Goal: Contribute content: Contribute content

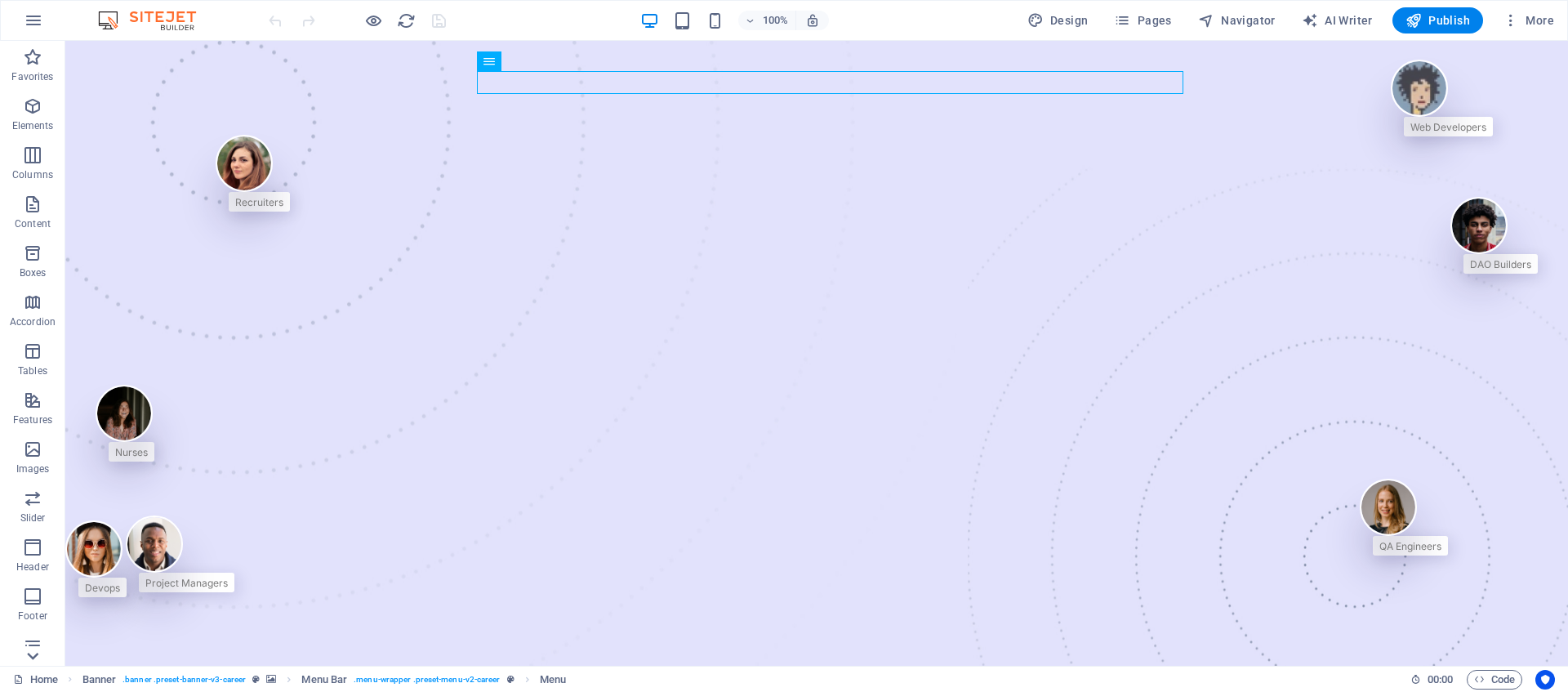
click at [25, 652] on icon at bounding box center [32, 655] width 23 height 23
click at [30, 638] on icon "button" at bounding box center [32, 633] width 19 height 19
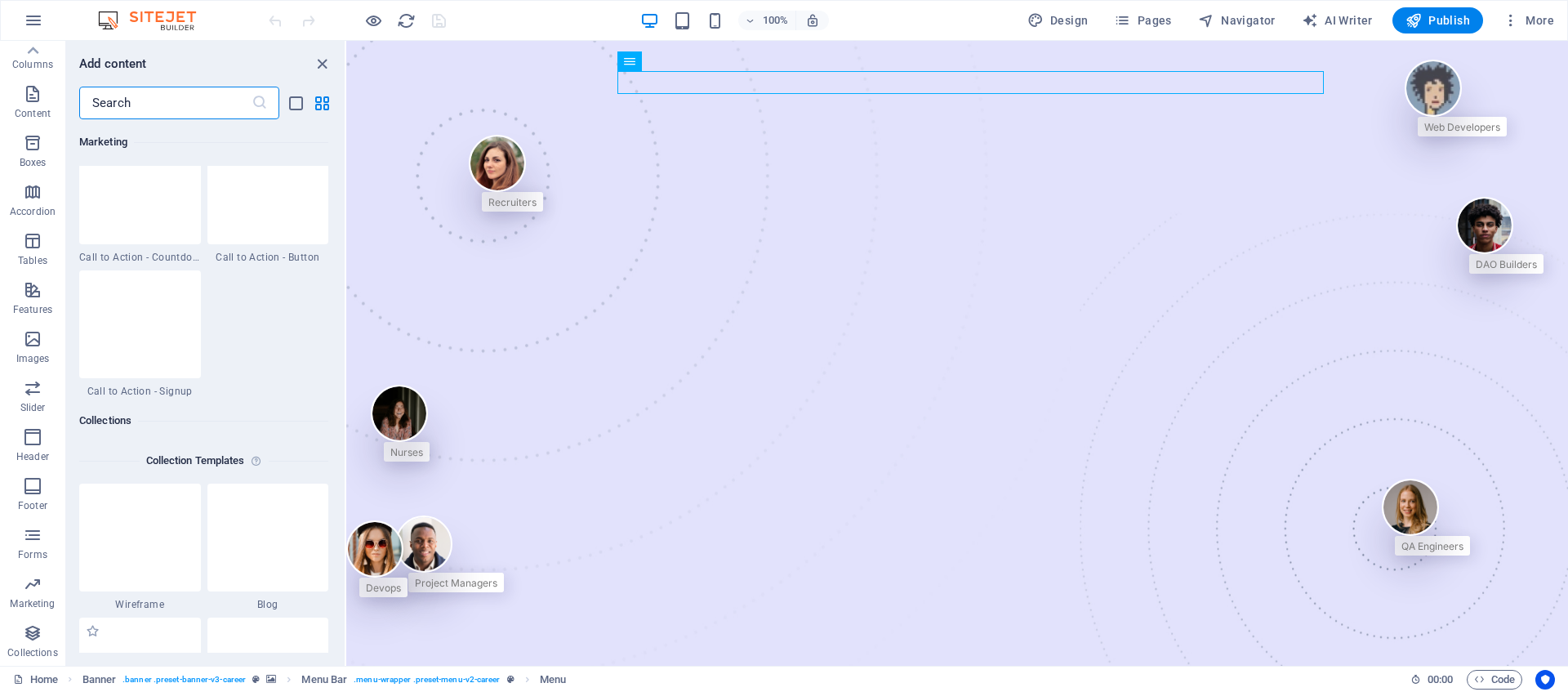
scroll to position [14950, 0]
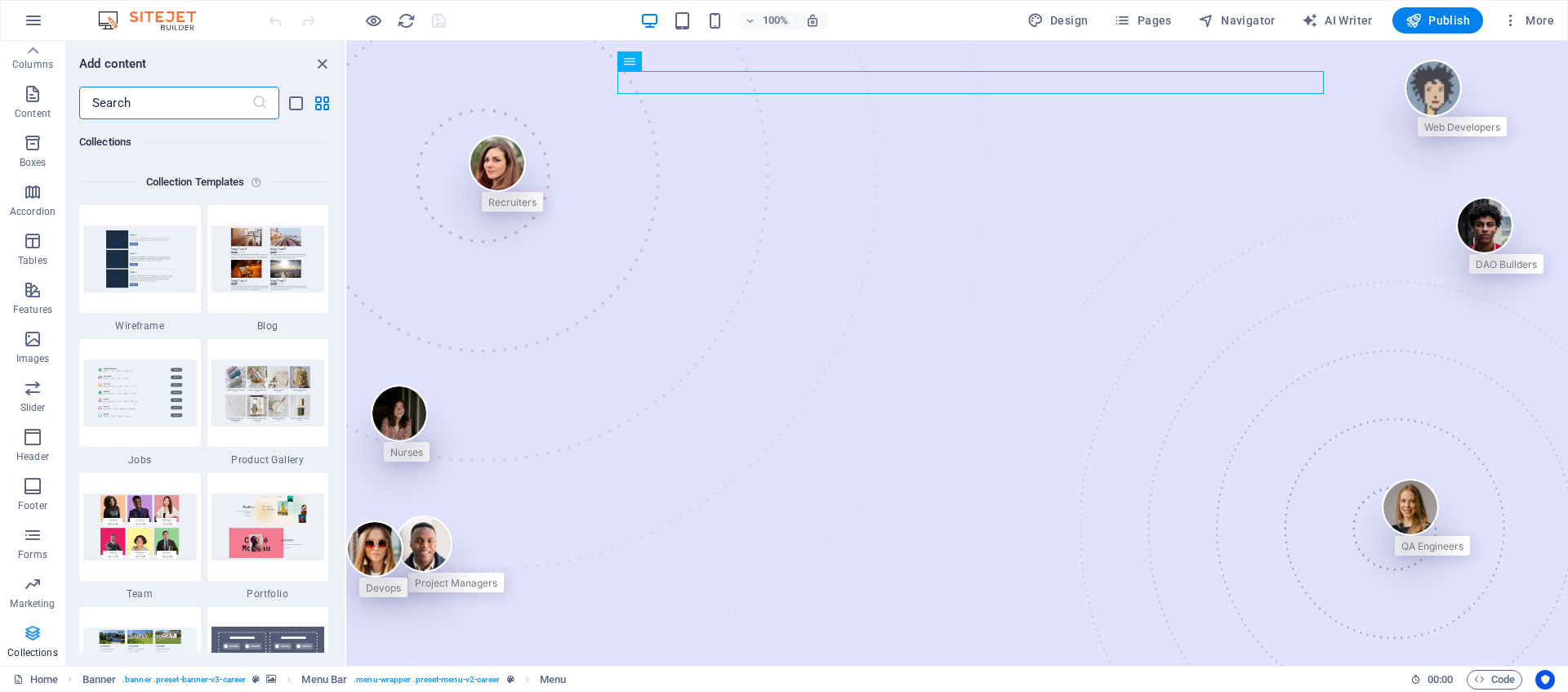
click at [31, 644] on span "Collections" at bounding box center [32, 643] width 65 height 39
click at [30, 644] on span "Collections" at bounding box center [32, 643] width 65 height 39
click at [318, 97] on icon "grid-view" at bounding box center [322, 103] width 19 height 19
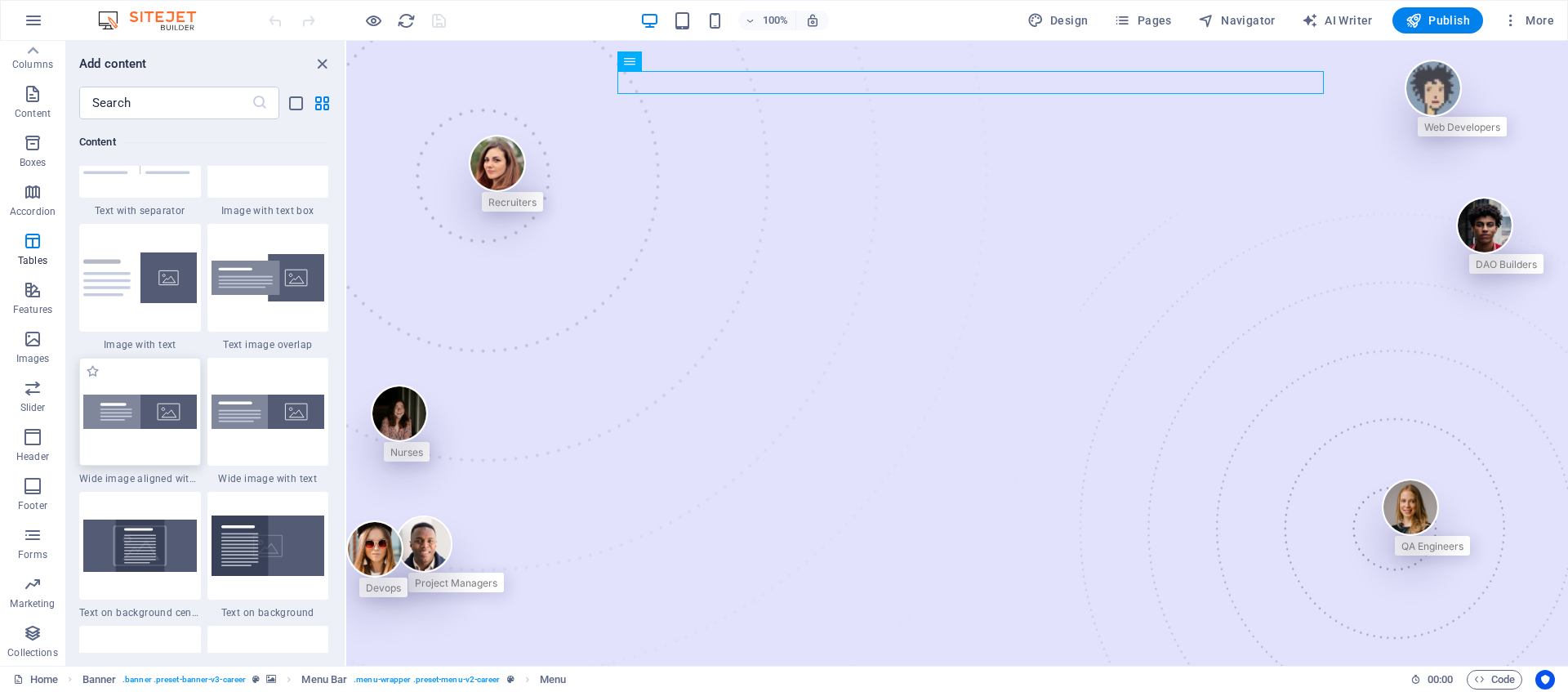
scroll to position [2388, 0]
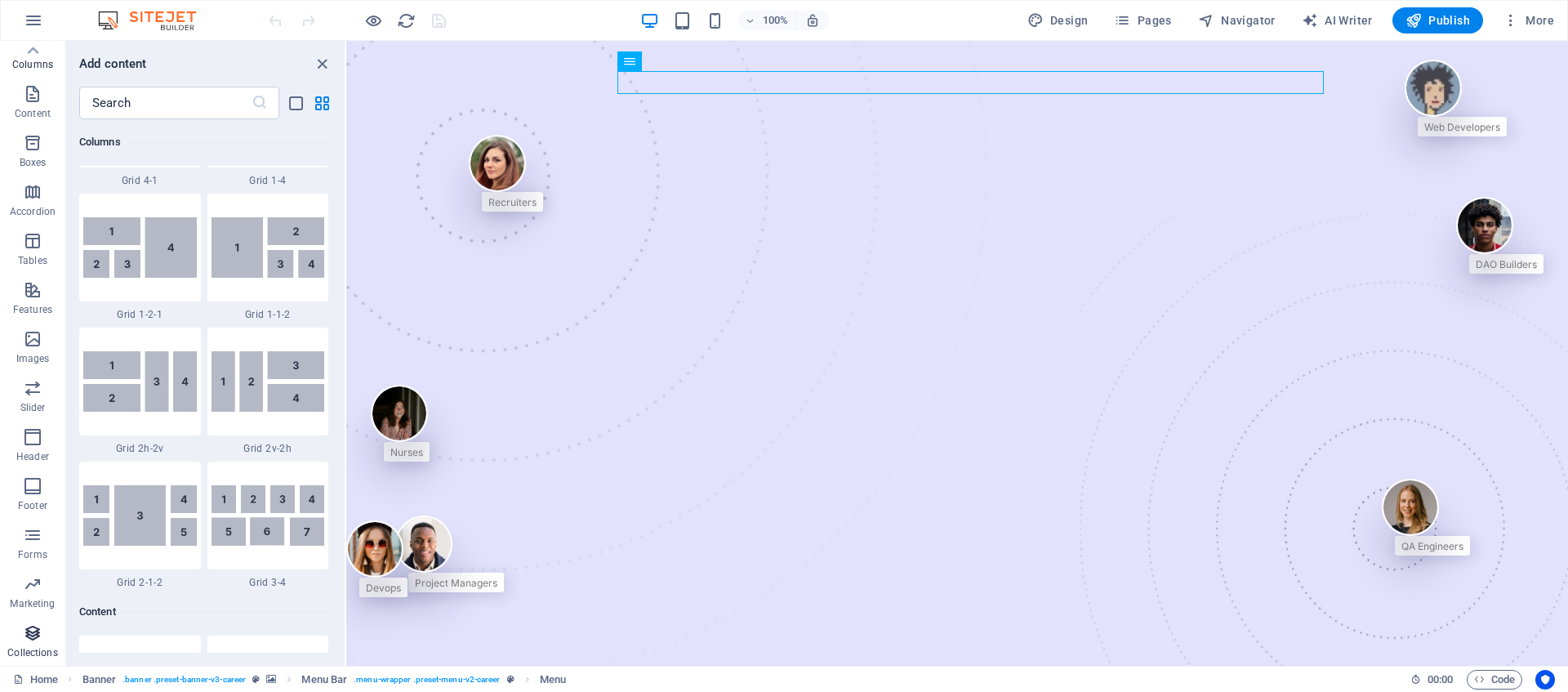
click at [34, 637] on icon "button" at bounding box center [32, 633] width 19 height 19
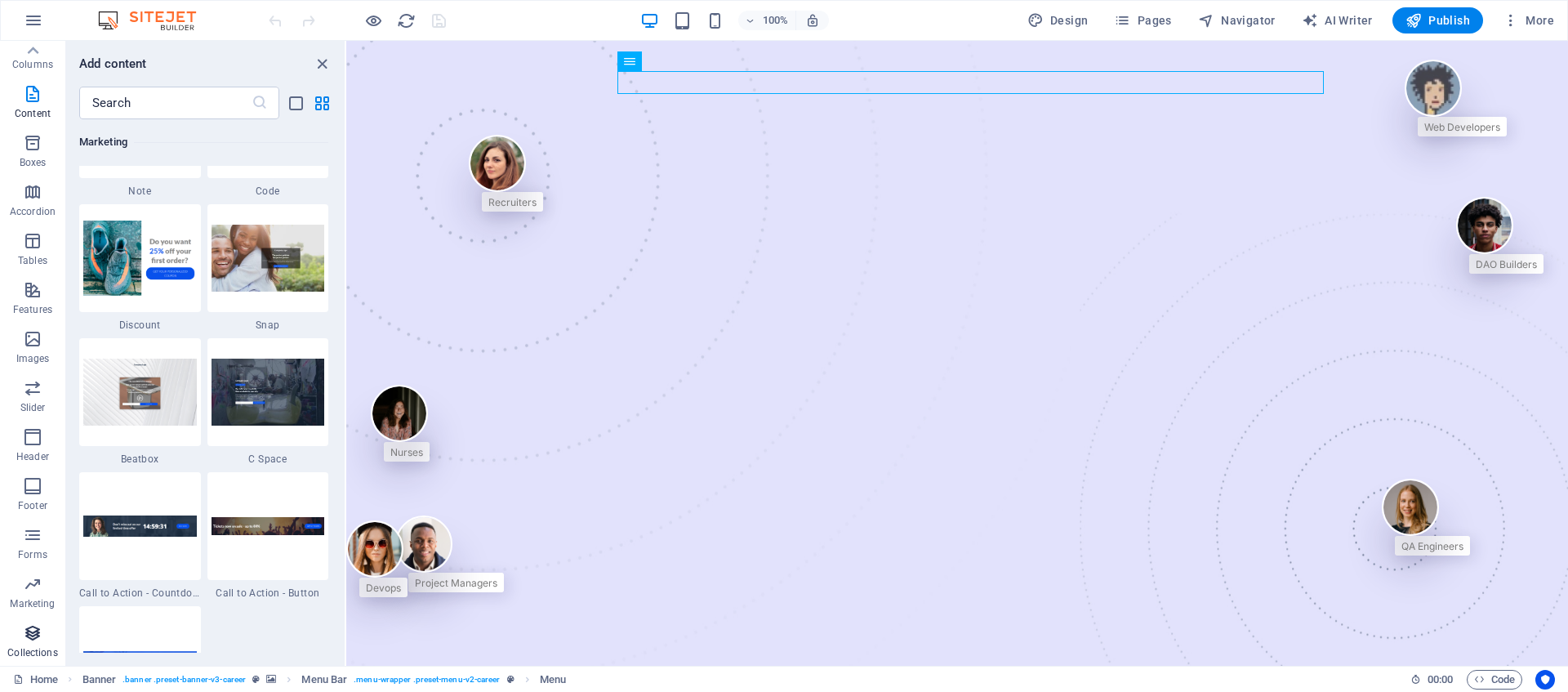
scroll to position [14950, 0]
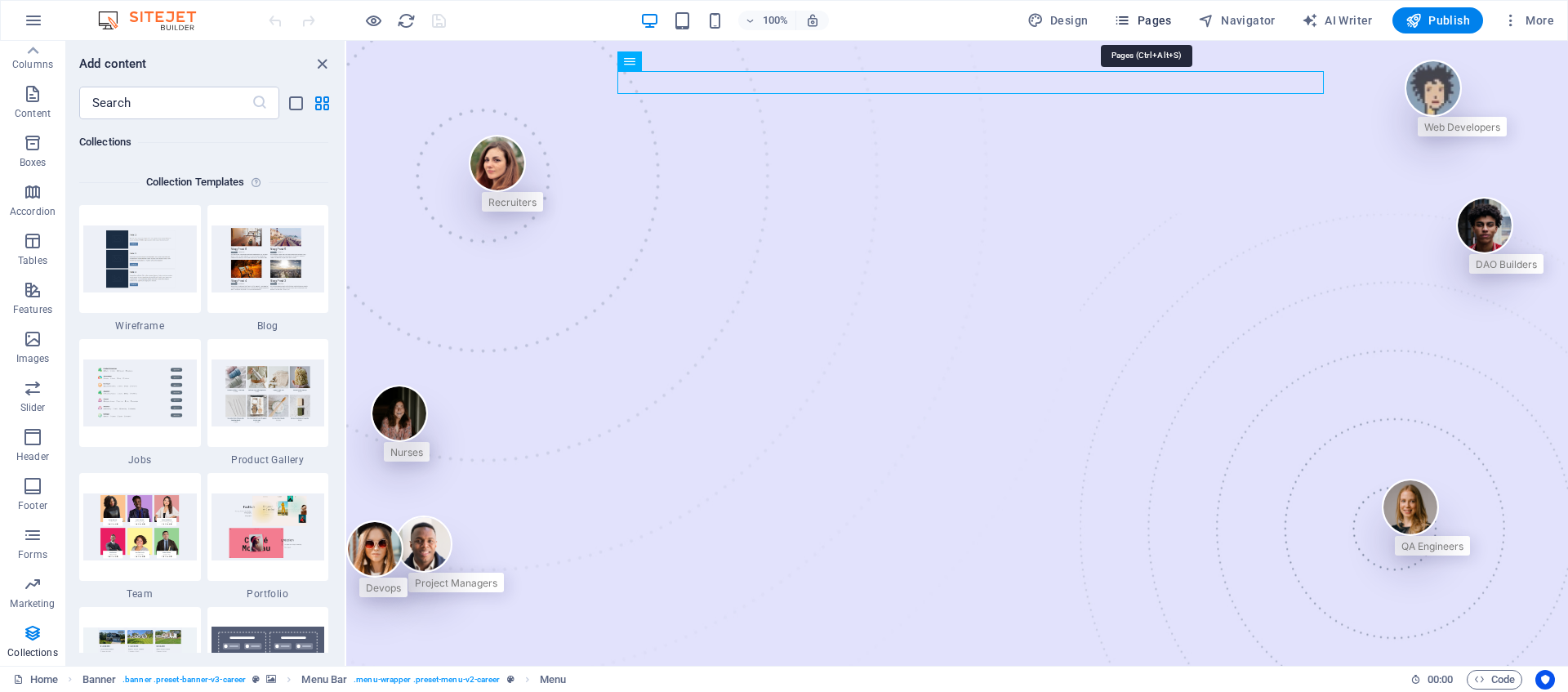
click at [1156, 15] on span "Pages" at bounding box center [1142, 20] width 57 height 16
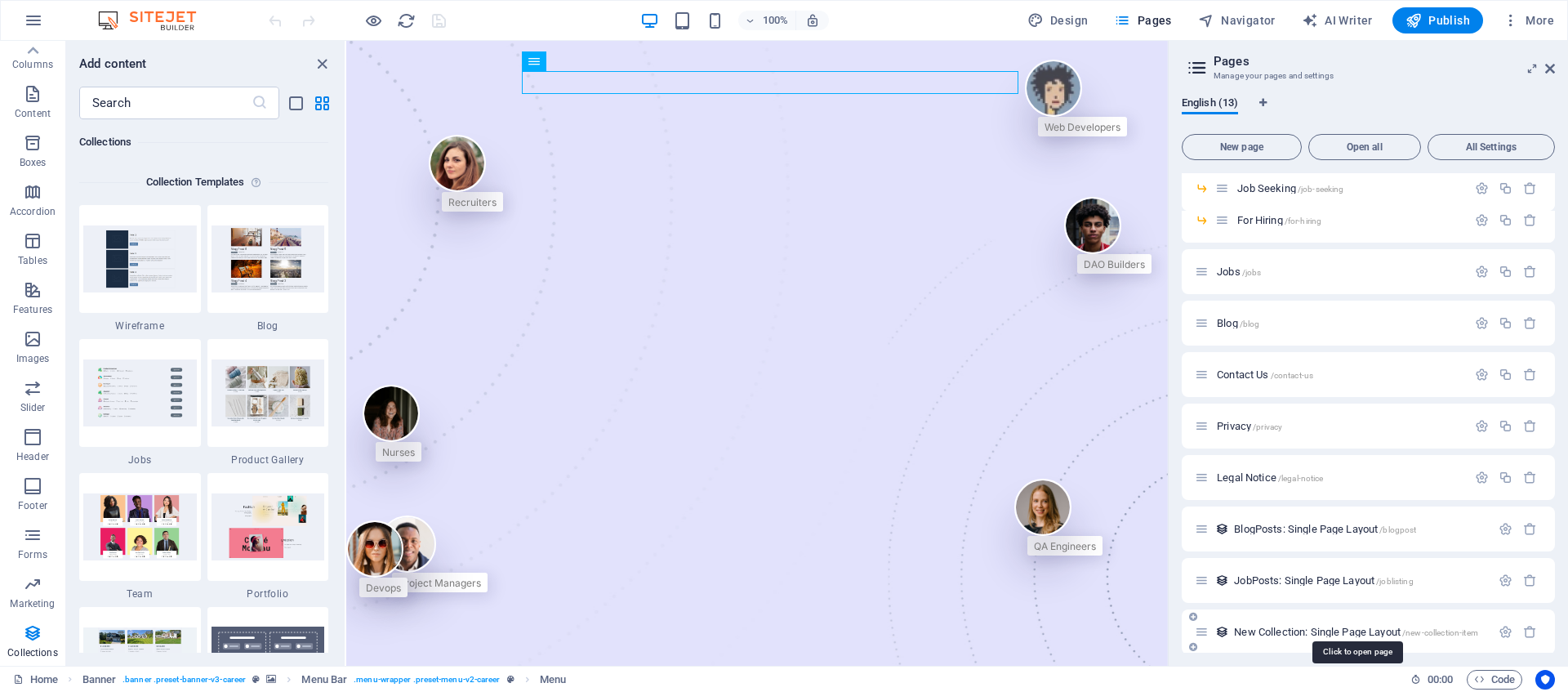
scroll to position [150, 0]
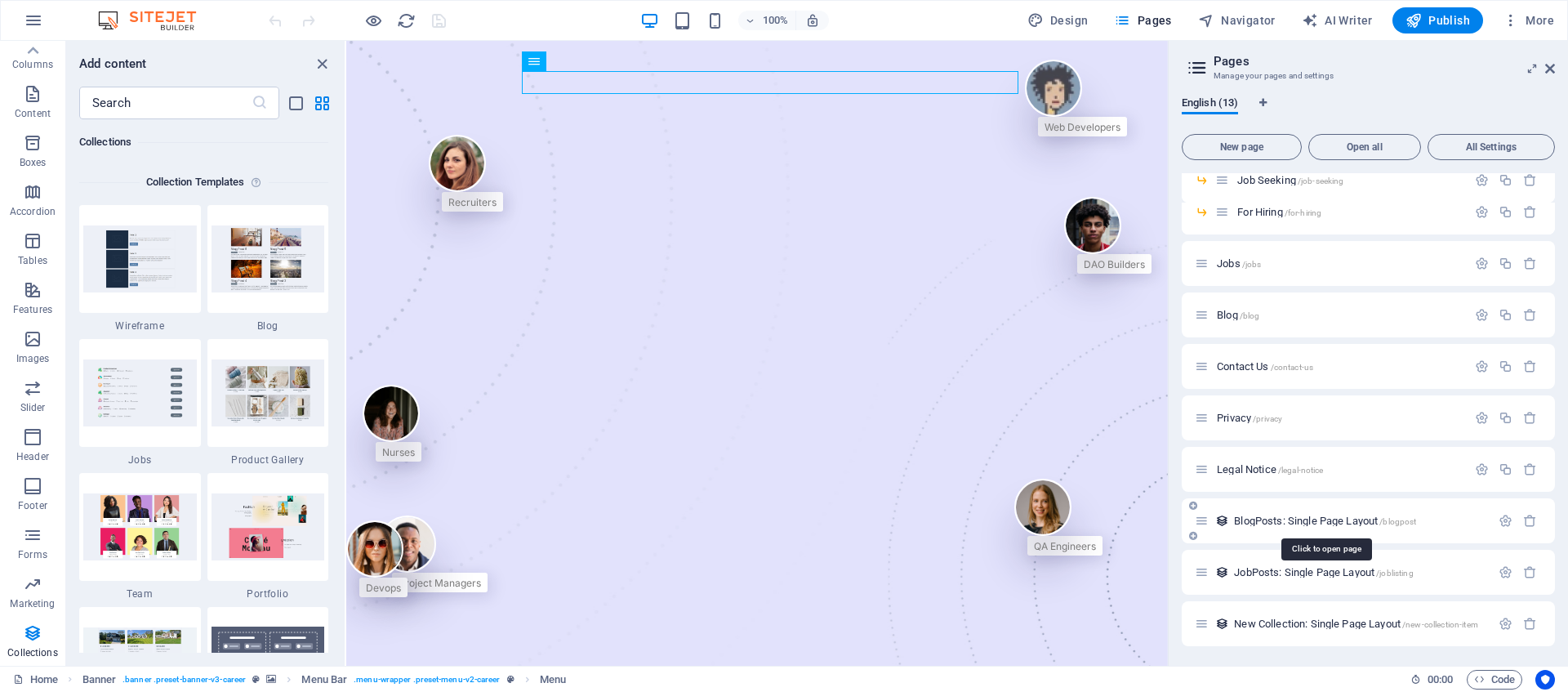
click at [1284, 524] on span "BlogPosts: Single Page Layout /blogpost" at bounding box center [1325, 520] width 182 height 12
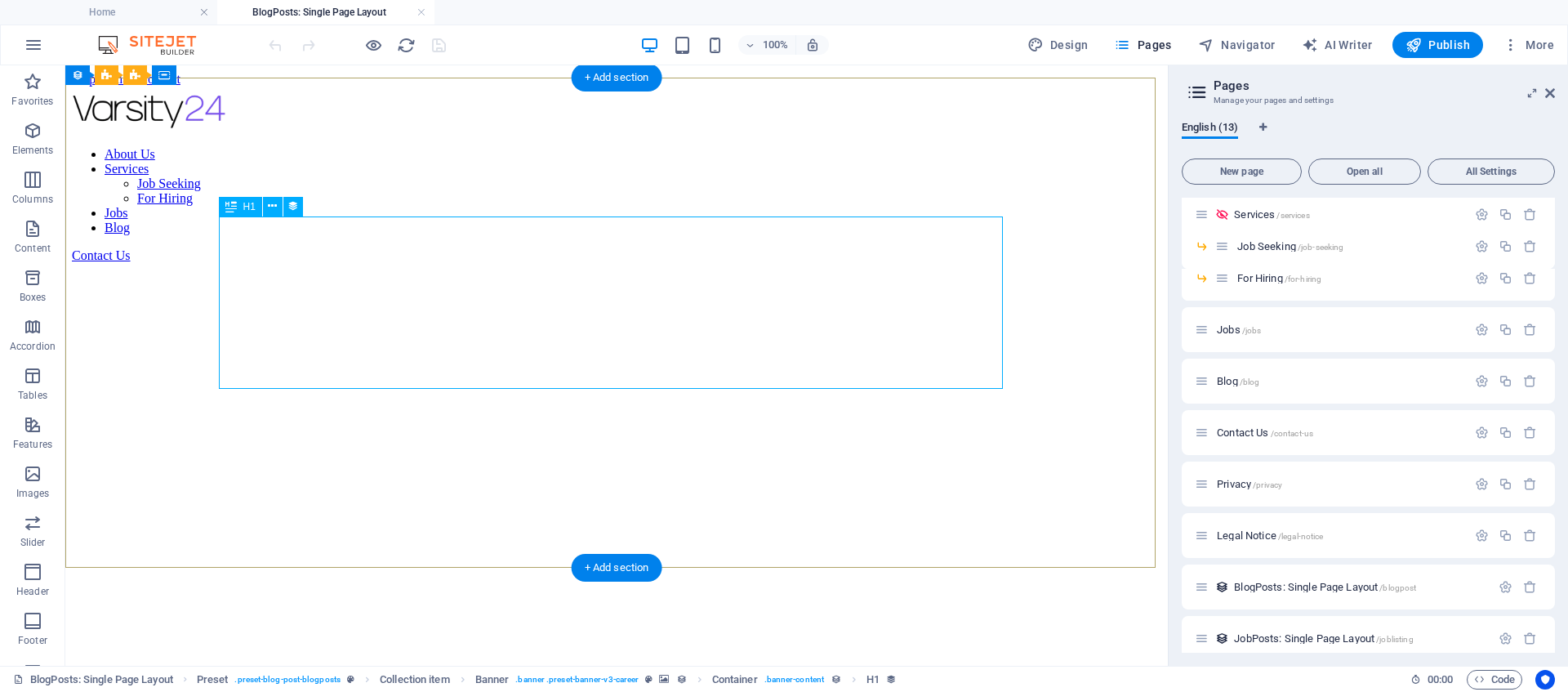
scroll to position [0, 0]
select select "68e13c83424fd417cc0d2503"
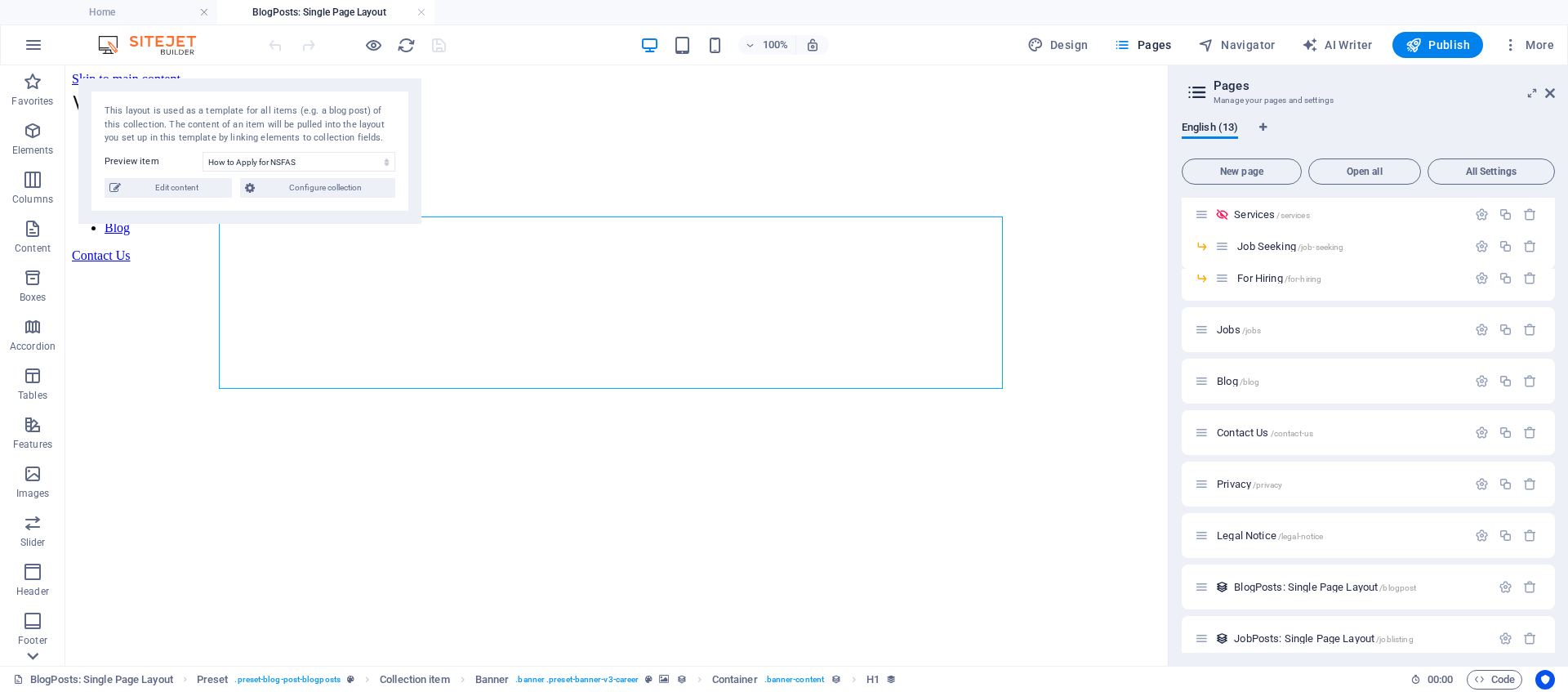
click at [27, 660] on icon at bounding box center [32, 655] width 23 height 23
click at [36, 640] on icon "button" at bounding box center [32, 633] width 19 height 19
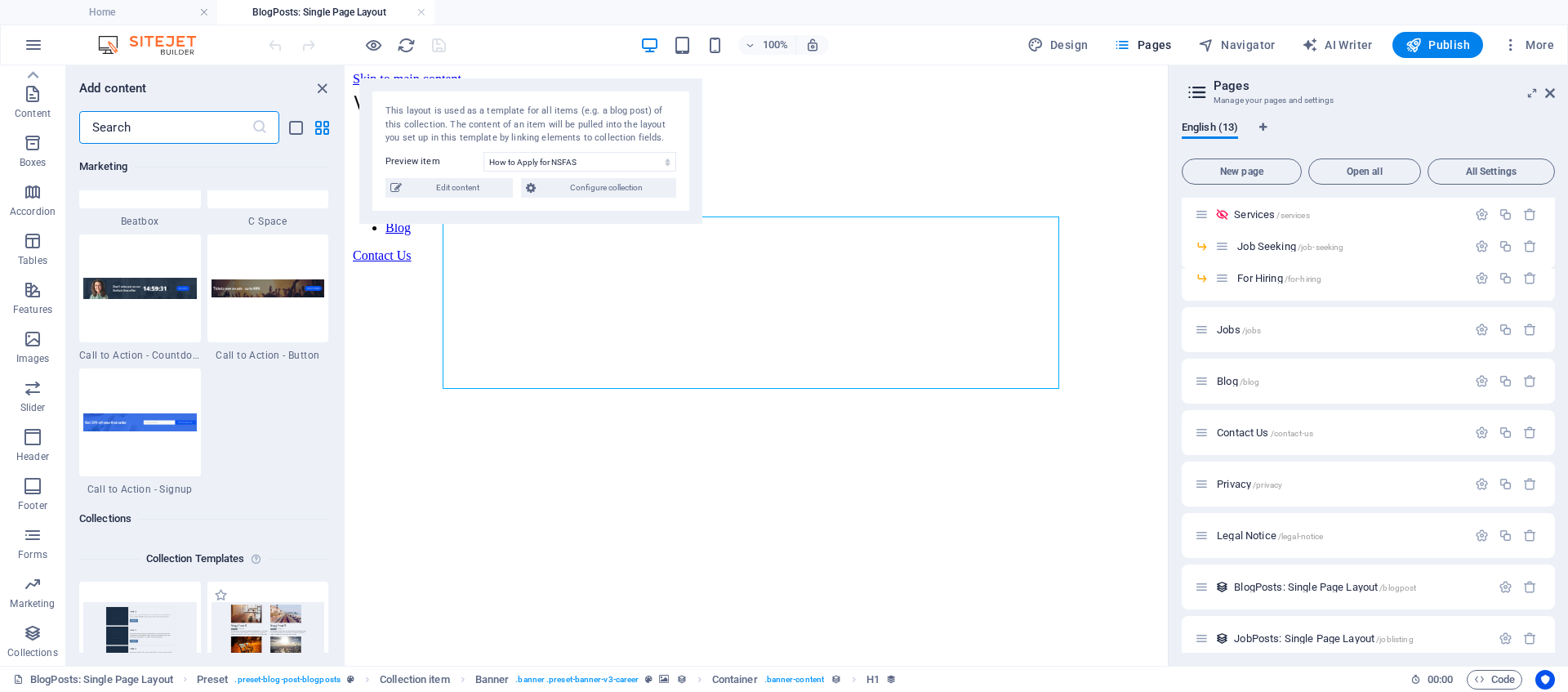
scroll to position [14950, 0]
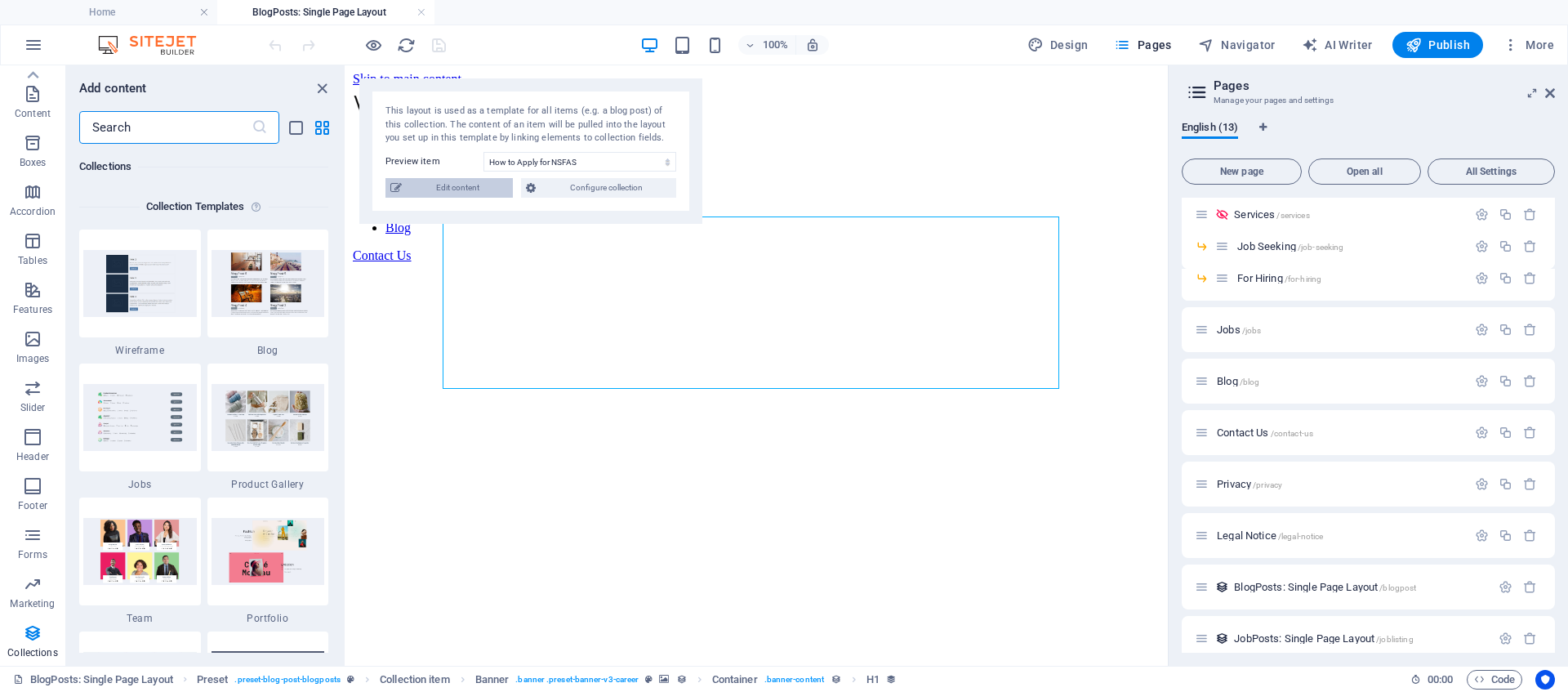
click at [438, 188] on span "Edit content" at bounding box center [457, 187] width 102 height 19
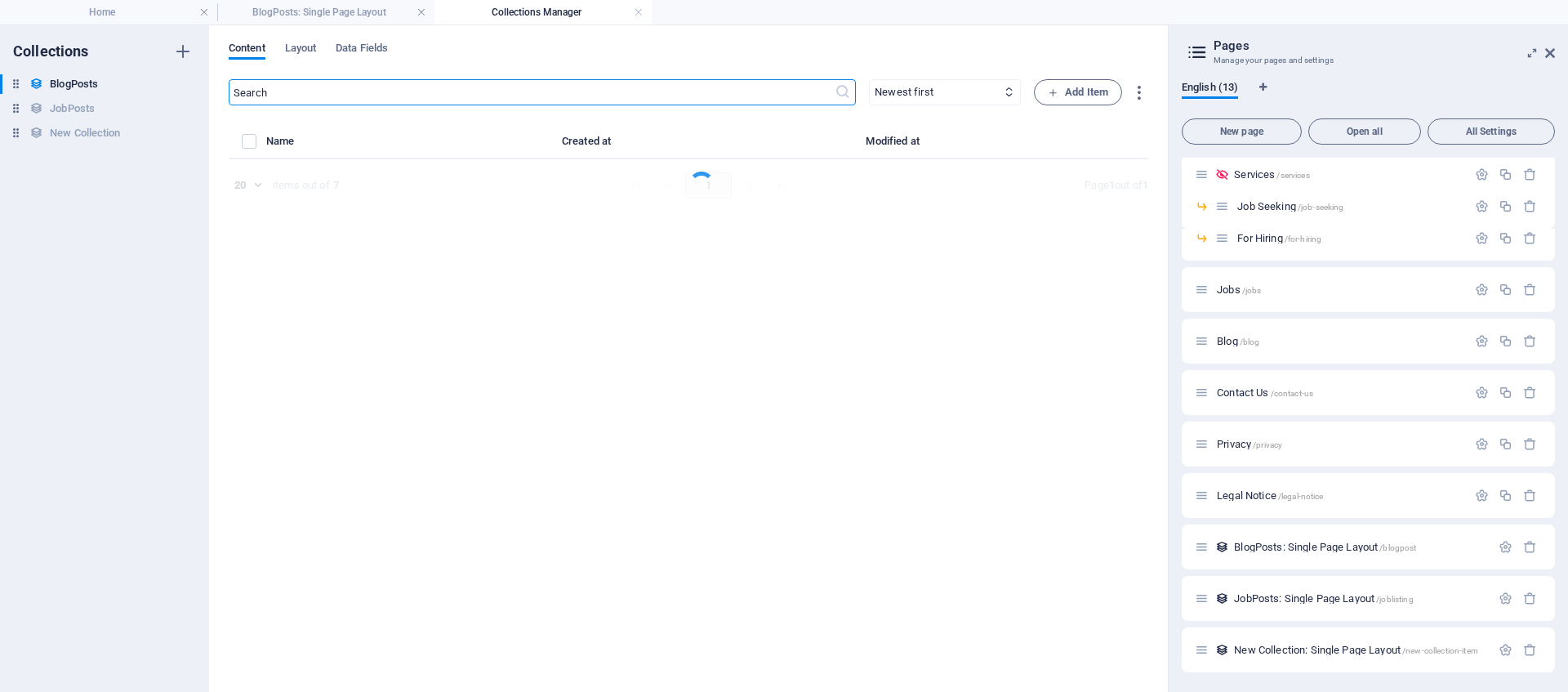
select select "Guidance"
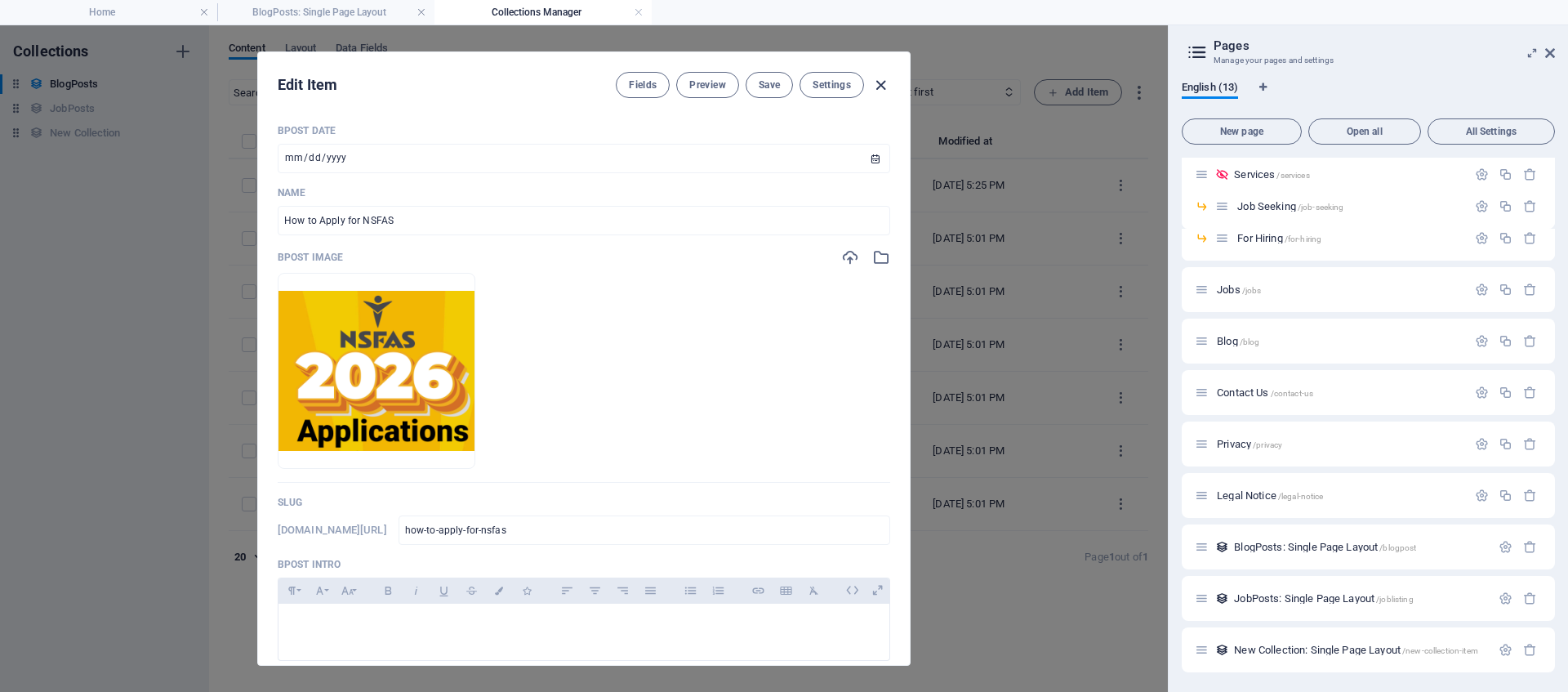
click at [881, 82] on icon "button" at bounding box center [881, 85] width 19 height 19
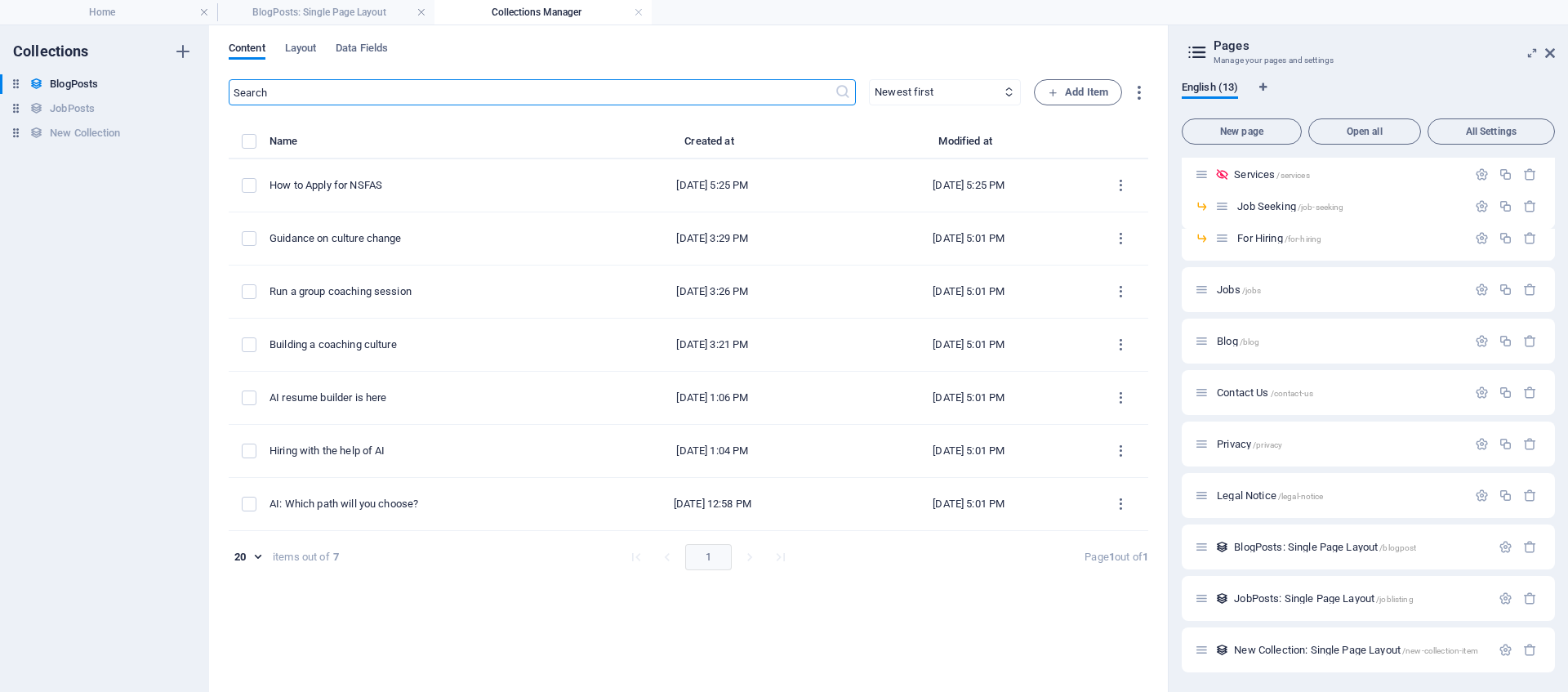
type input "[DATE]"
type input "how-to-apply-for-nsfas"
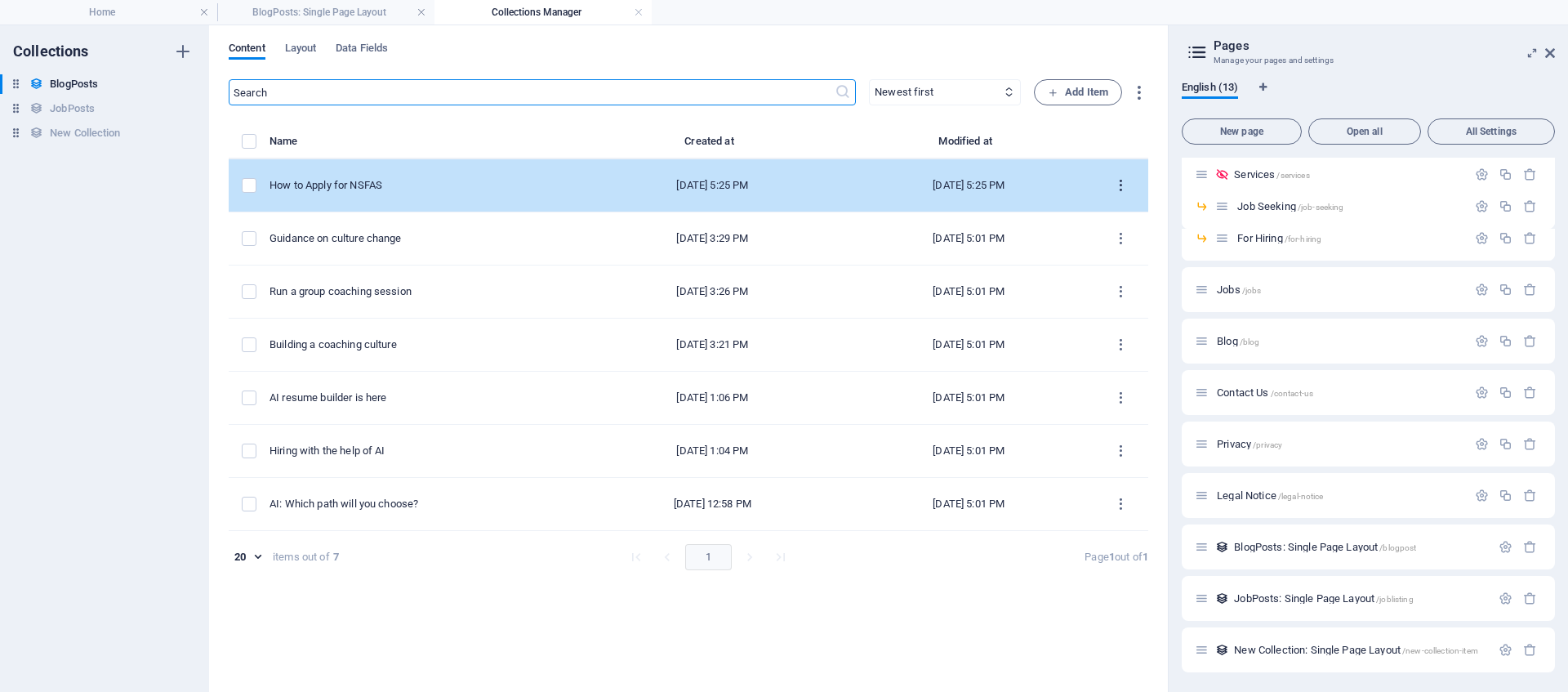
click at [1123, 185] on icon "items list" at bounding box center [1120, 185] width 16 height 16
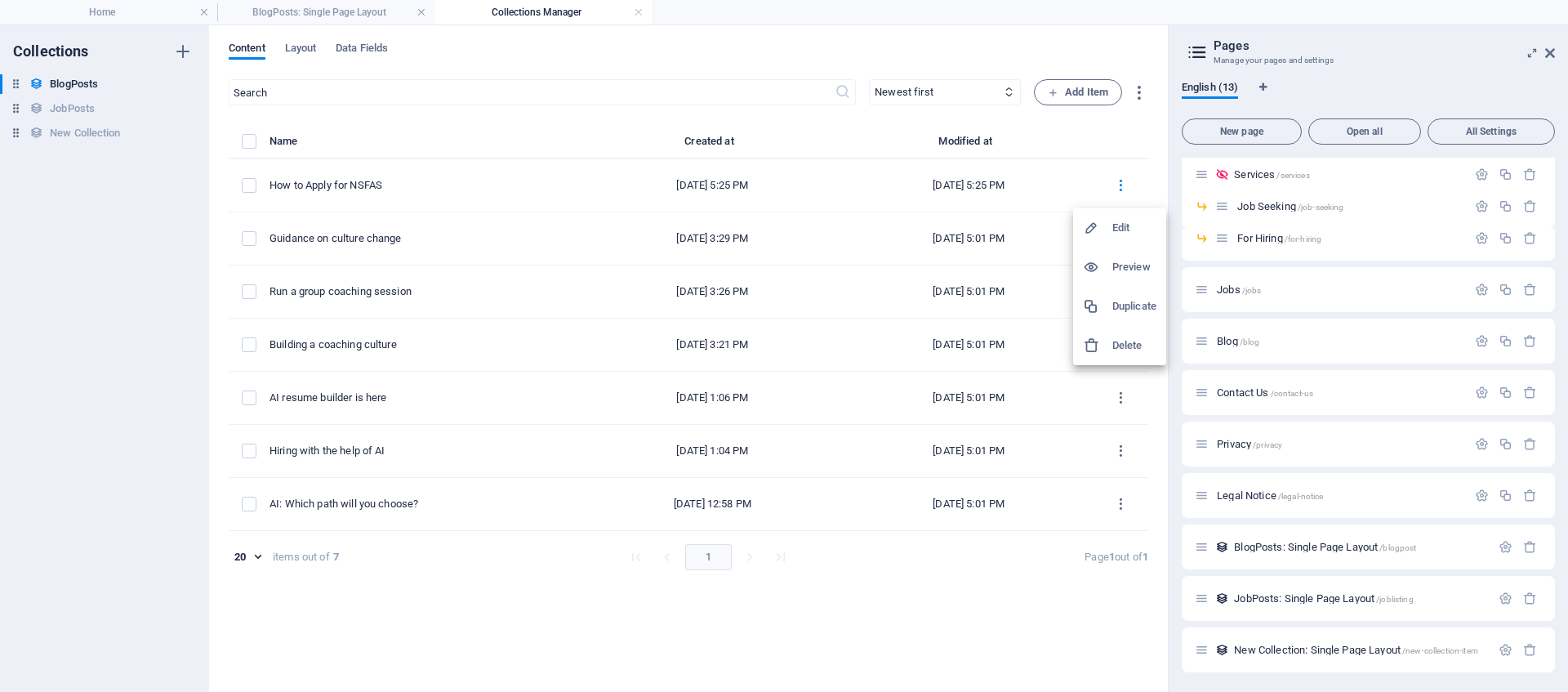
click at [1117, 225] on h6 "Edit" at bounding box center [1134, 227] width 44 height 19
select select "Guidance"
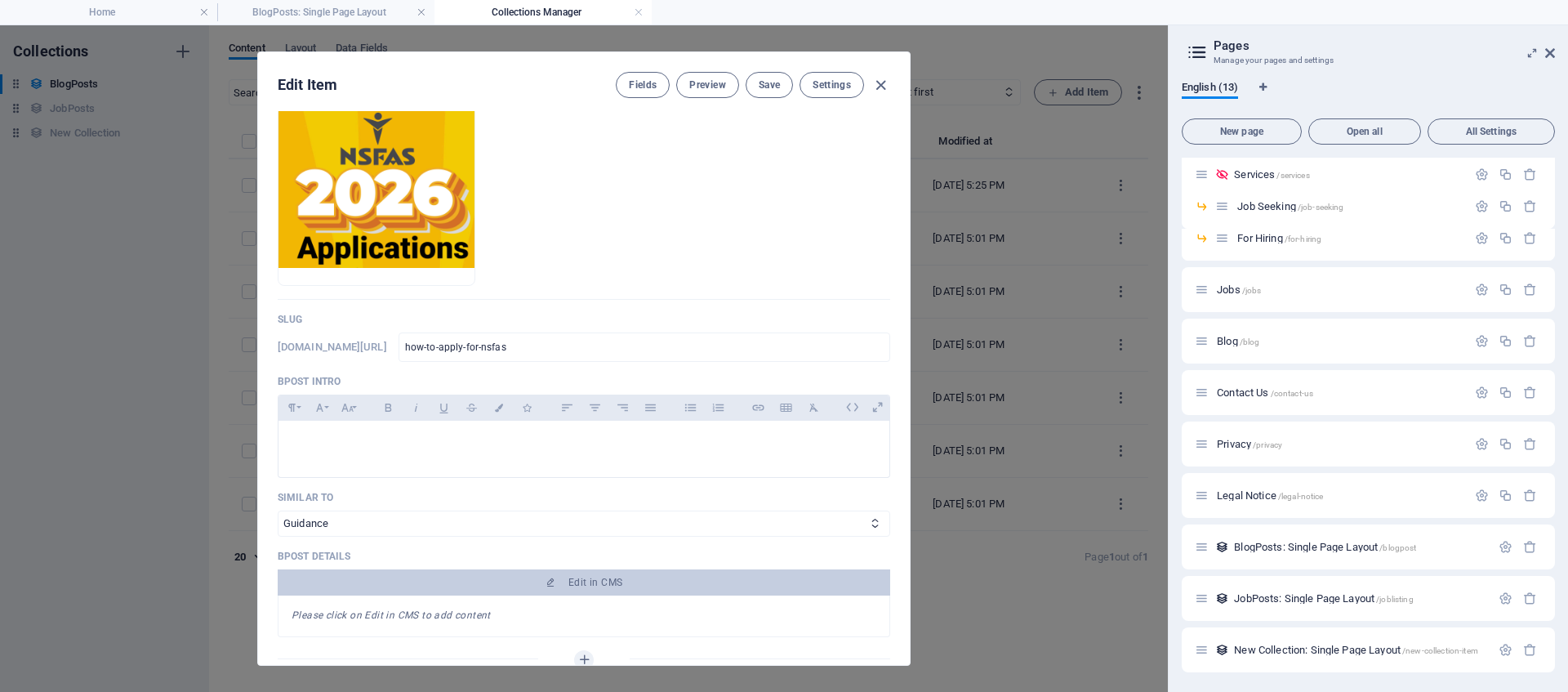
scroll to position [186, 0]
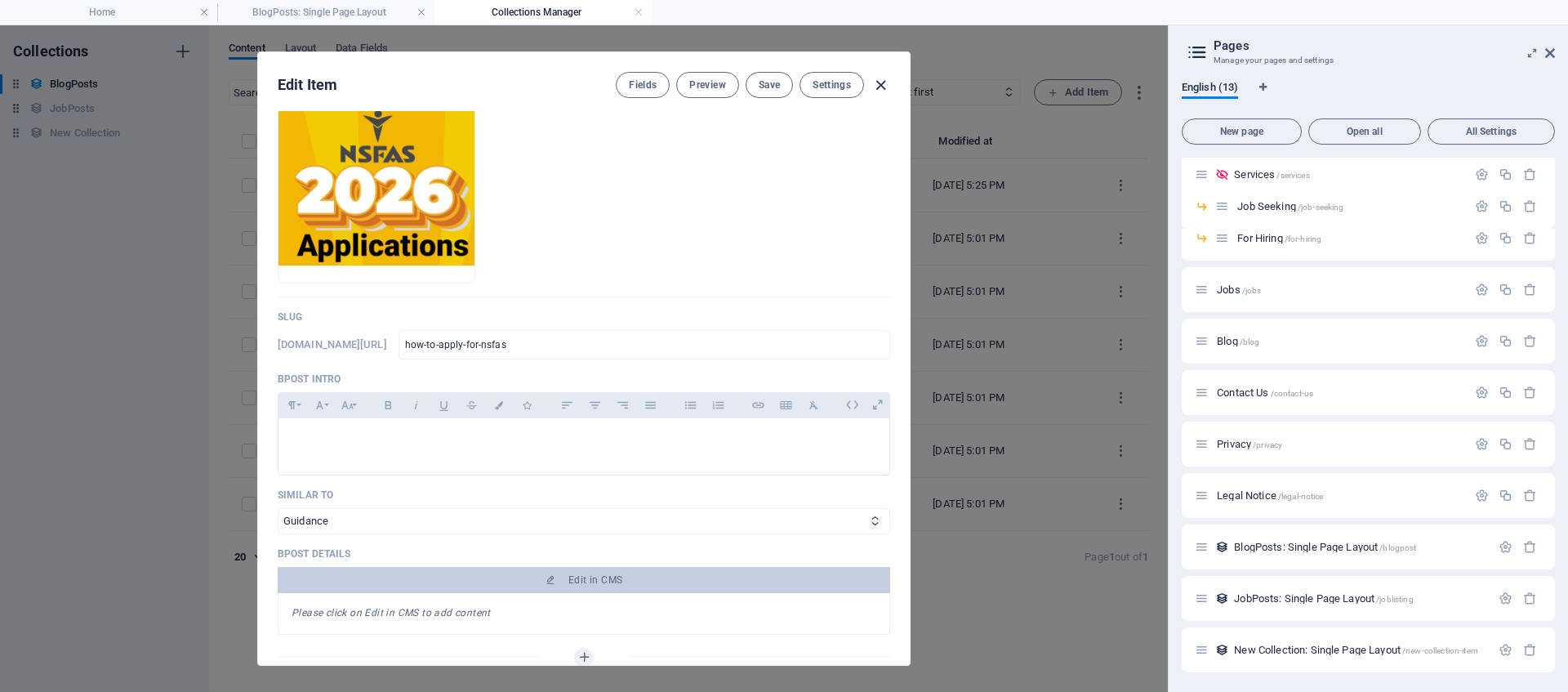
click at [880, 81] on icon "button" at bounding box center [881, 85] width 19 height 19
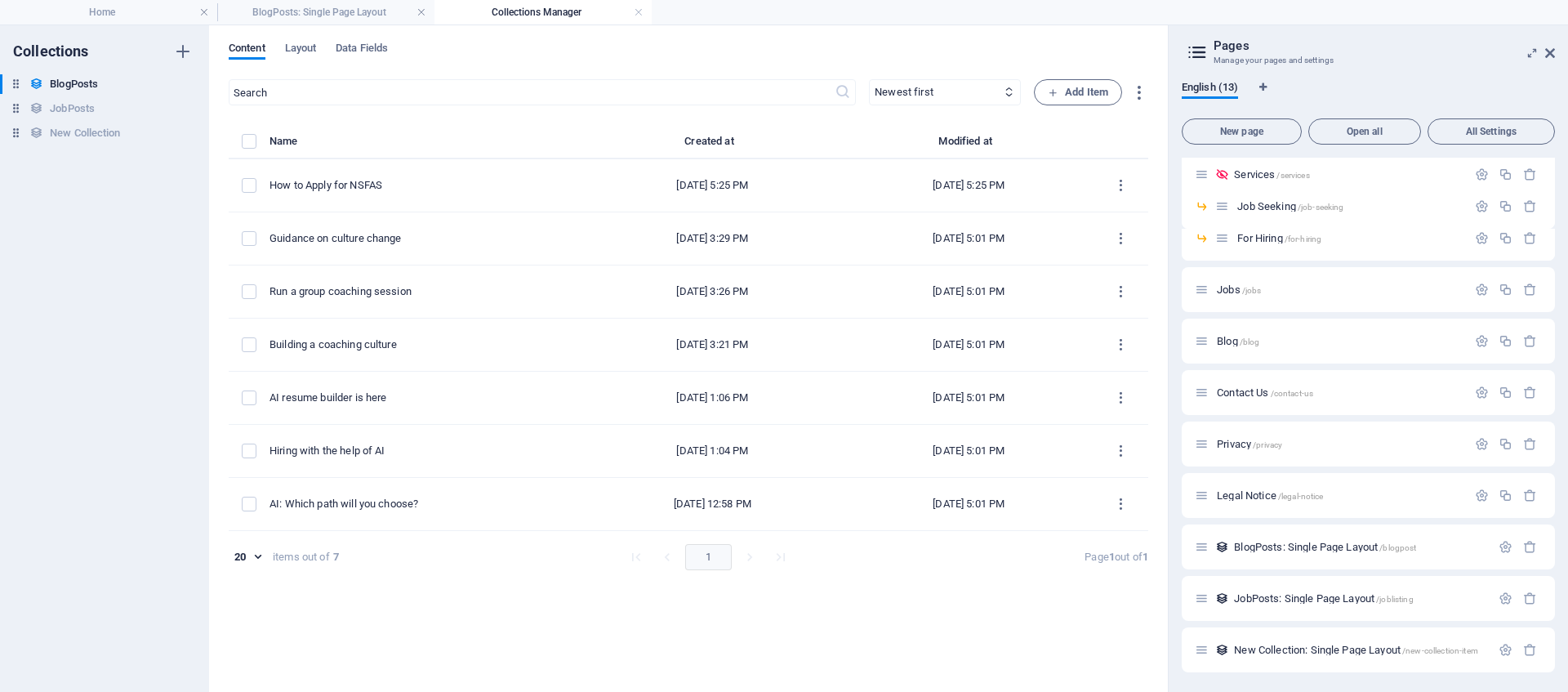
type input "[DATE]"
type input "how-to-apply-for-nsfas"
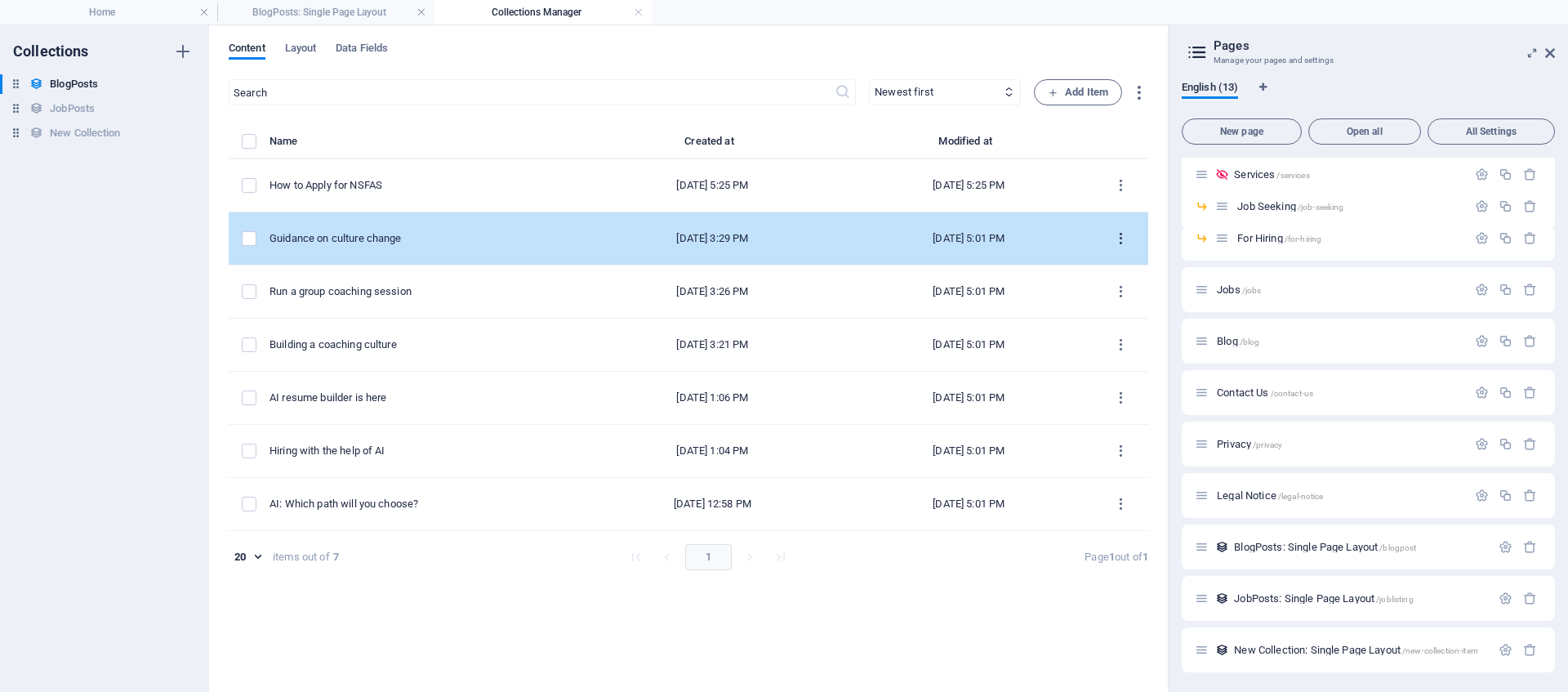
click at [1121, 238] on icon "items list" at bounding box center [1120, 238] width 16 height 16
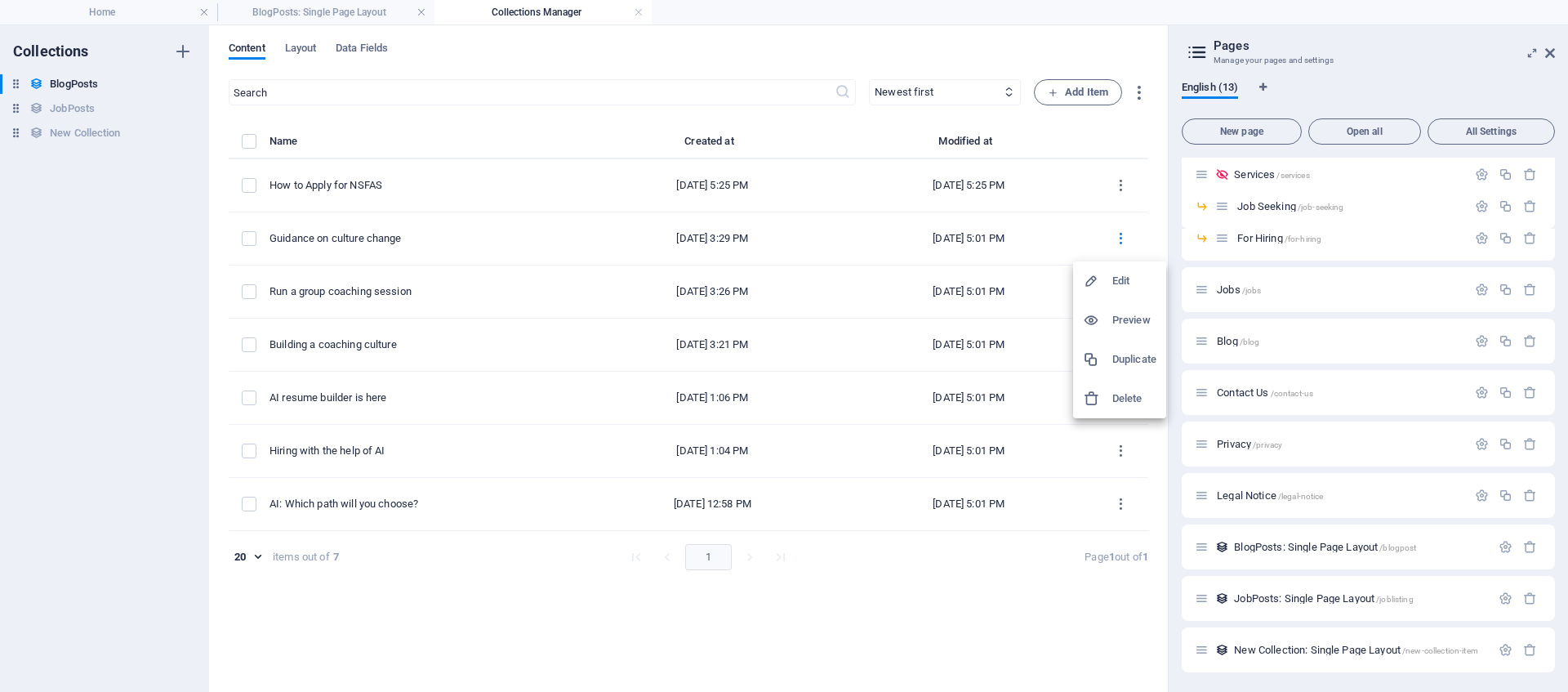
click at [1103, 276] on div at bounding box center [1098, 281] width 29 height 16
select select "Guidance"
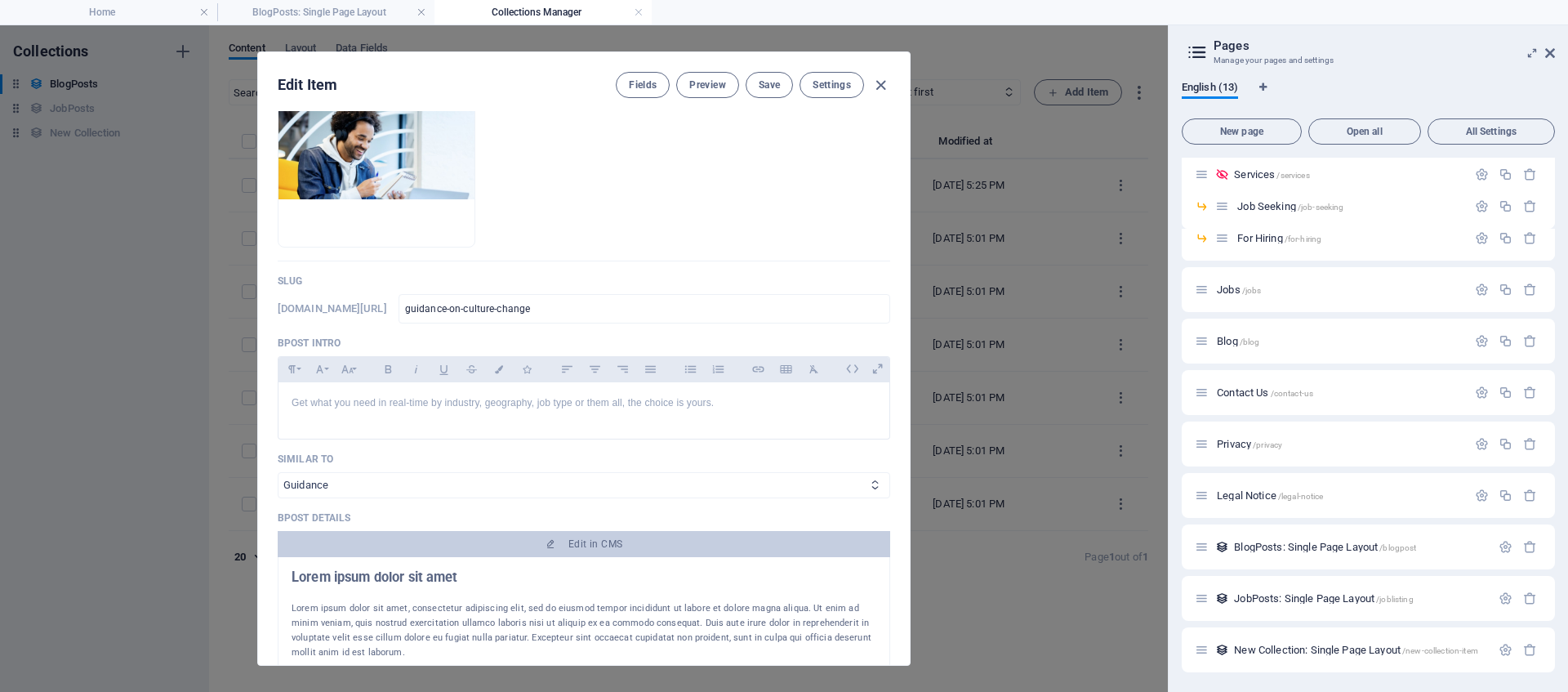
scroll to position [242, 0]
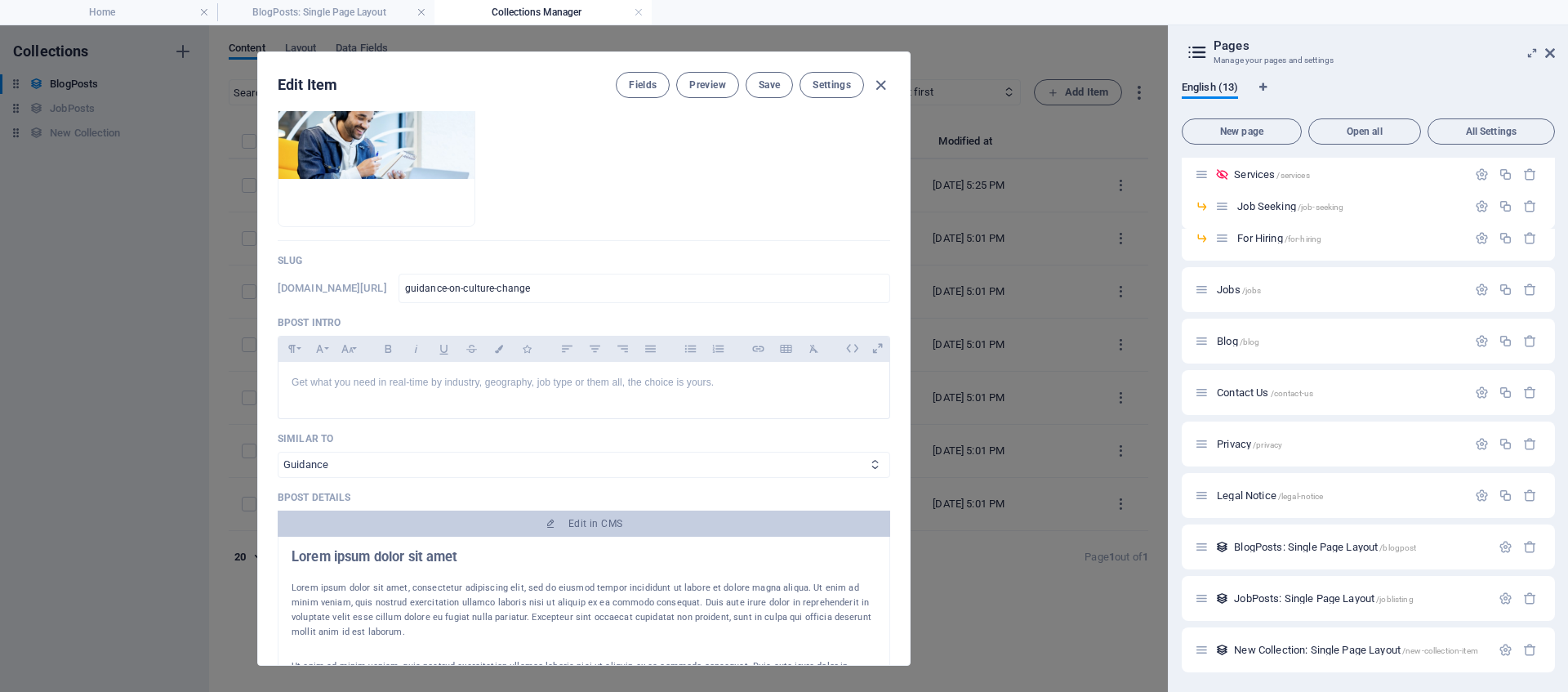
click at [587, 459] on select "AI Coaching Guidance" at bounding box center [583, 464] width 612 height 27
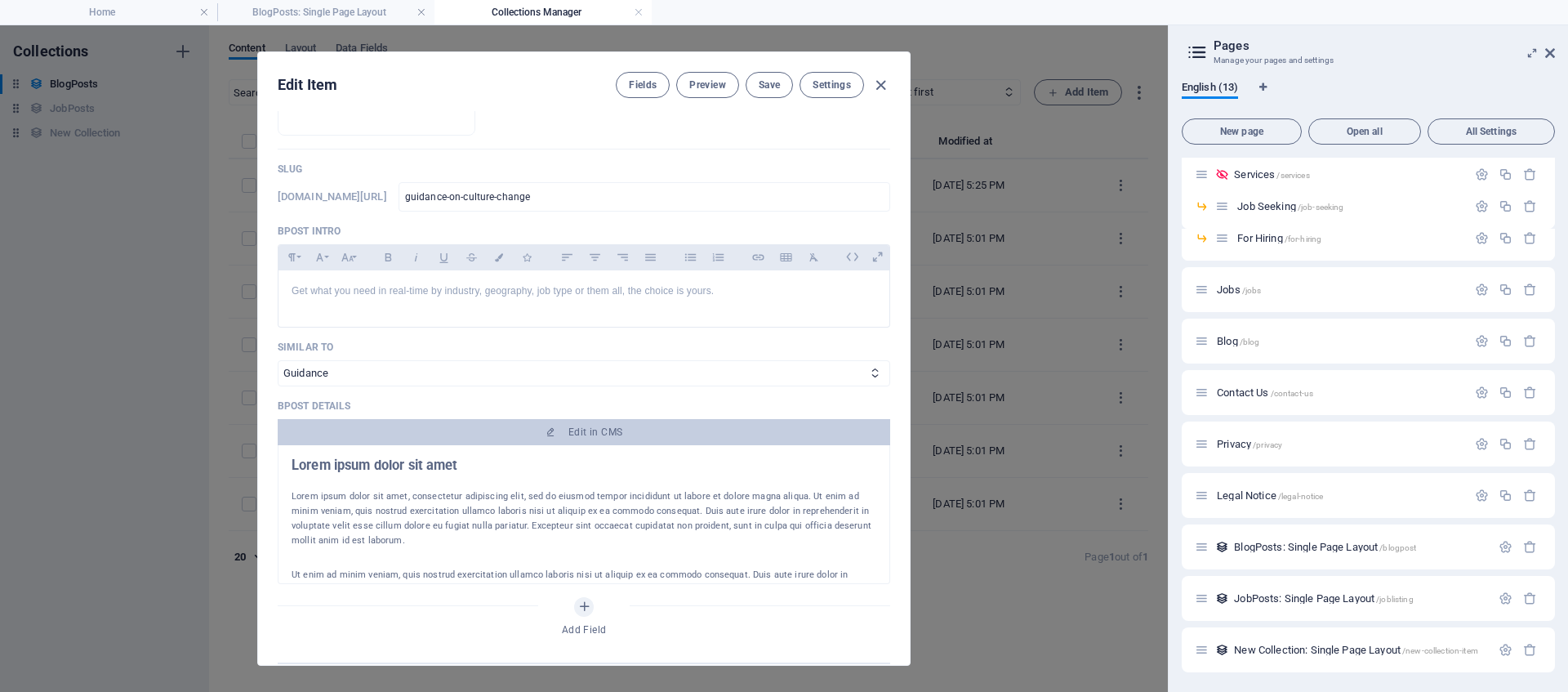
scroll to position [321, 0]
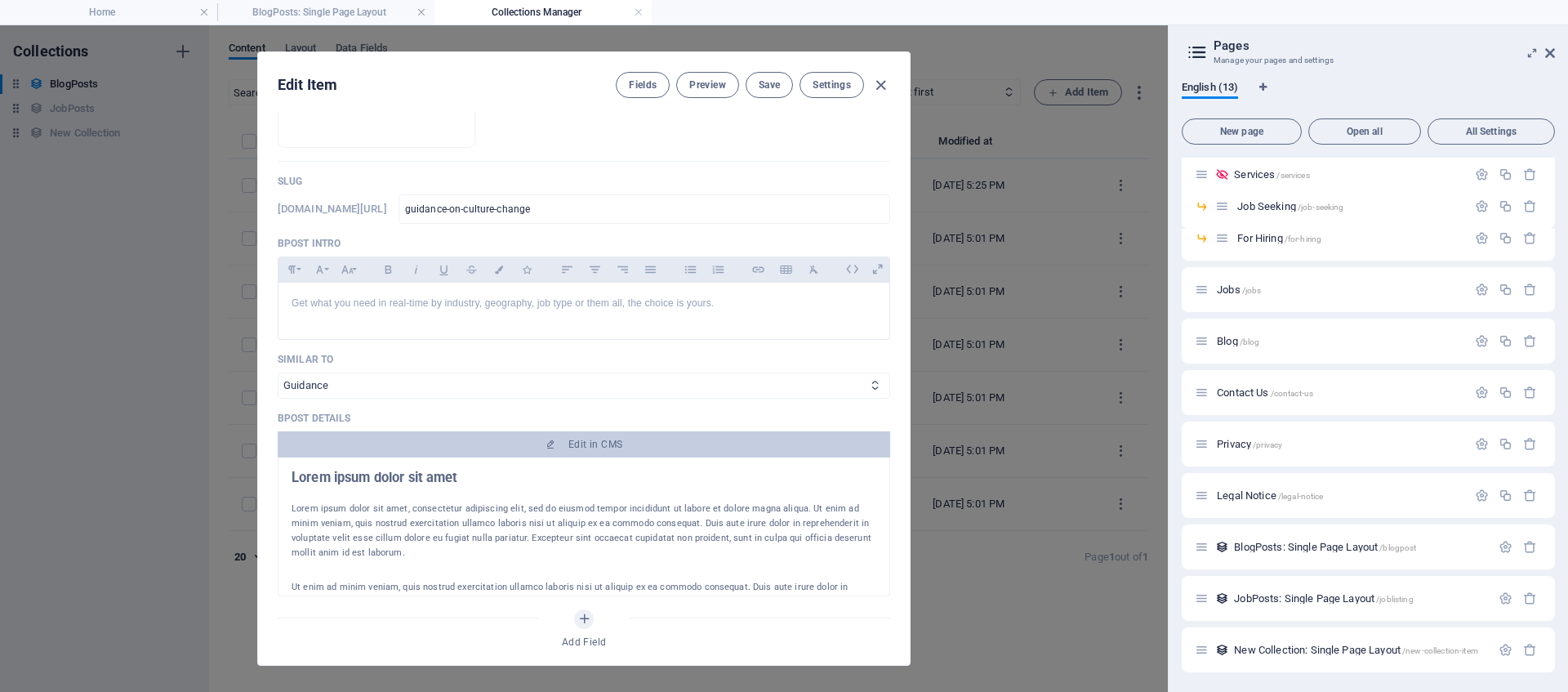
click at [323, 377] on select "AI Coaching Guidance" at bounding box center [583, 385] width 612 height 27
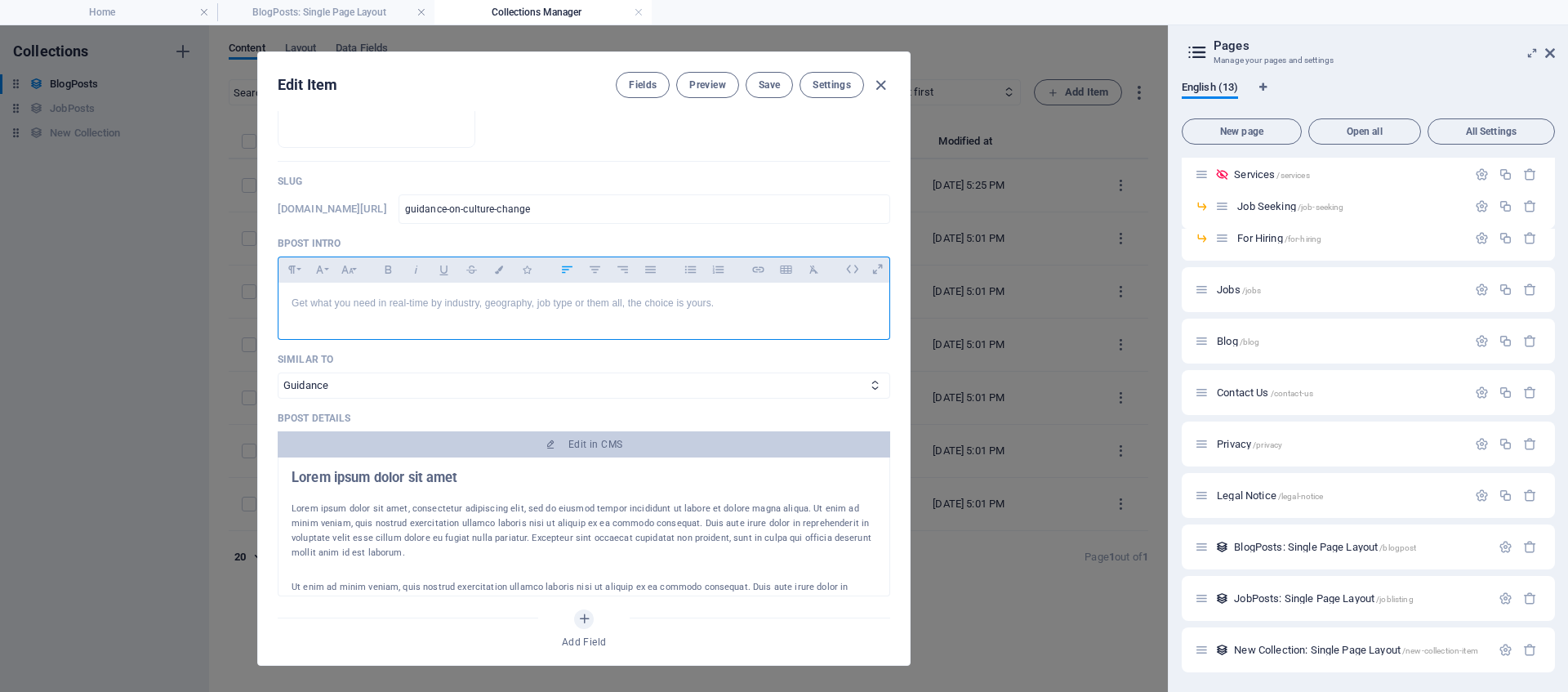
click at [453, 311] on div "Get what you need in real-time by industry, geography, job type or them all, th…" at bounding box center [583, 308] width 611 height 49
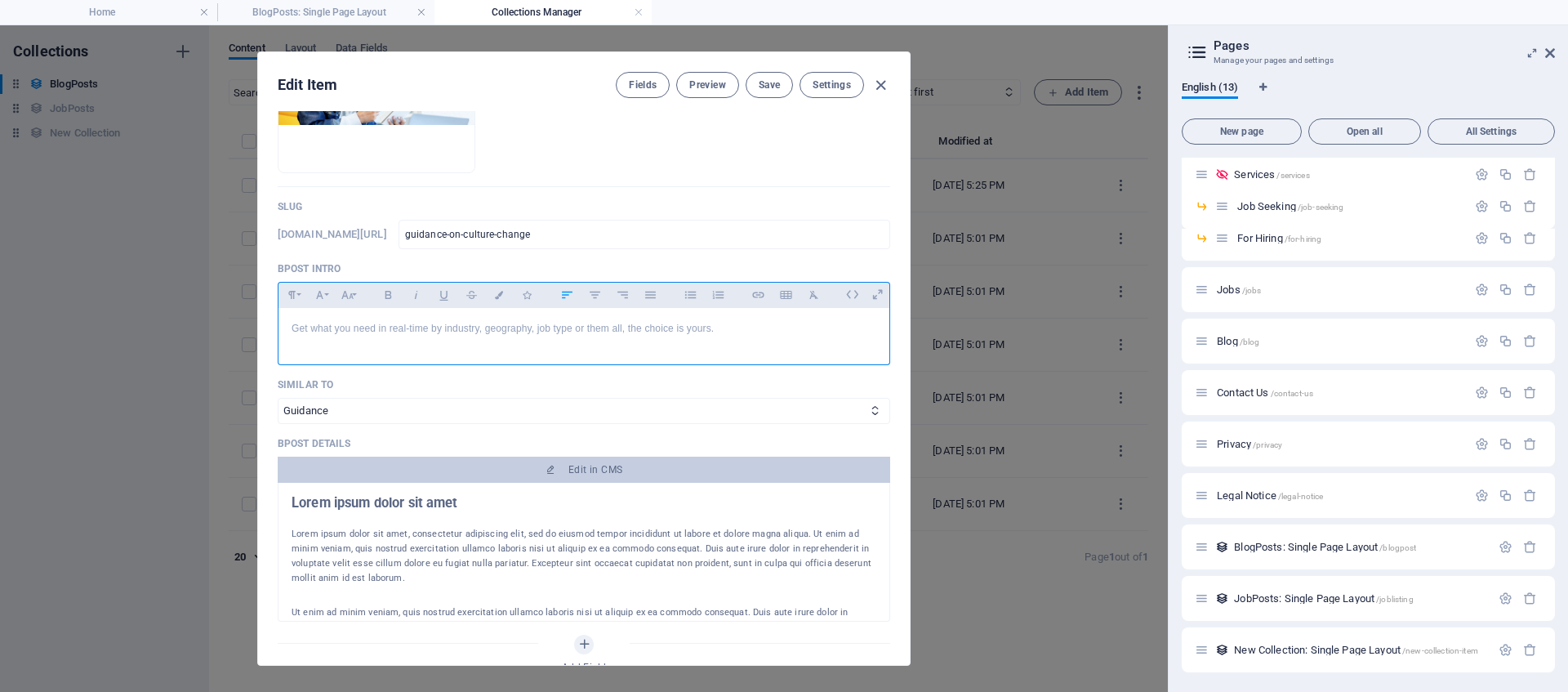
scroll to position [294, 0]
click at [437, 331] on p "Get what you need in real-time by industry, geography, job type or them all, th…" at bounding box center [584, 330] width 585 height 16
drag, startPoint x: 739, startPoint y: 328, endPoint x: 243, endPoint y: 308, distance: 496.4
click at [243, 308] on div "Edit Item Fields Preview Save Settings BPost Date [DATE] ​ Name Guidance on cul…" at bounding box center [584, 359] width 1168 height 666
click at [880, 87] on icon "button" at bounding box center [881, 85] width 19 height 19
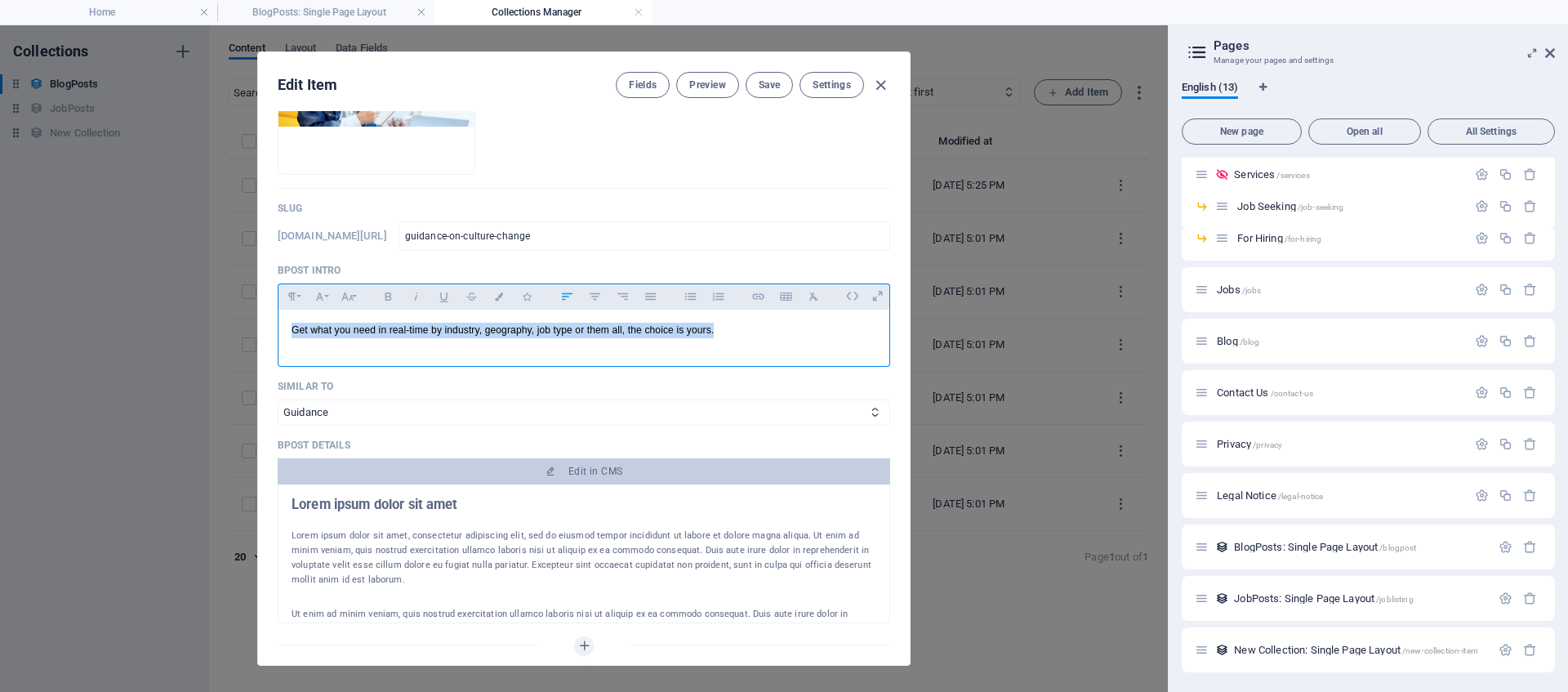
type input "[DATE]"
type input "guidance-on-culture-change"
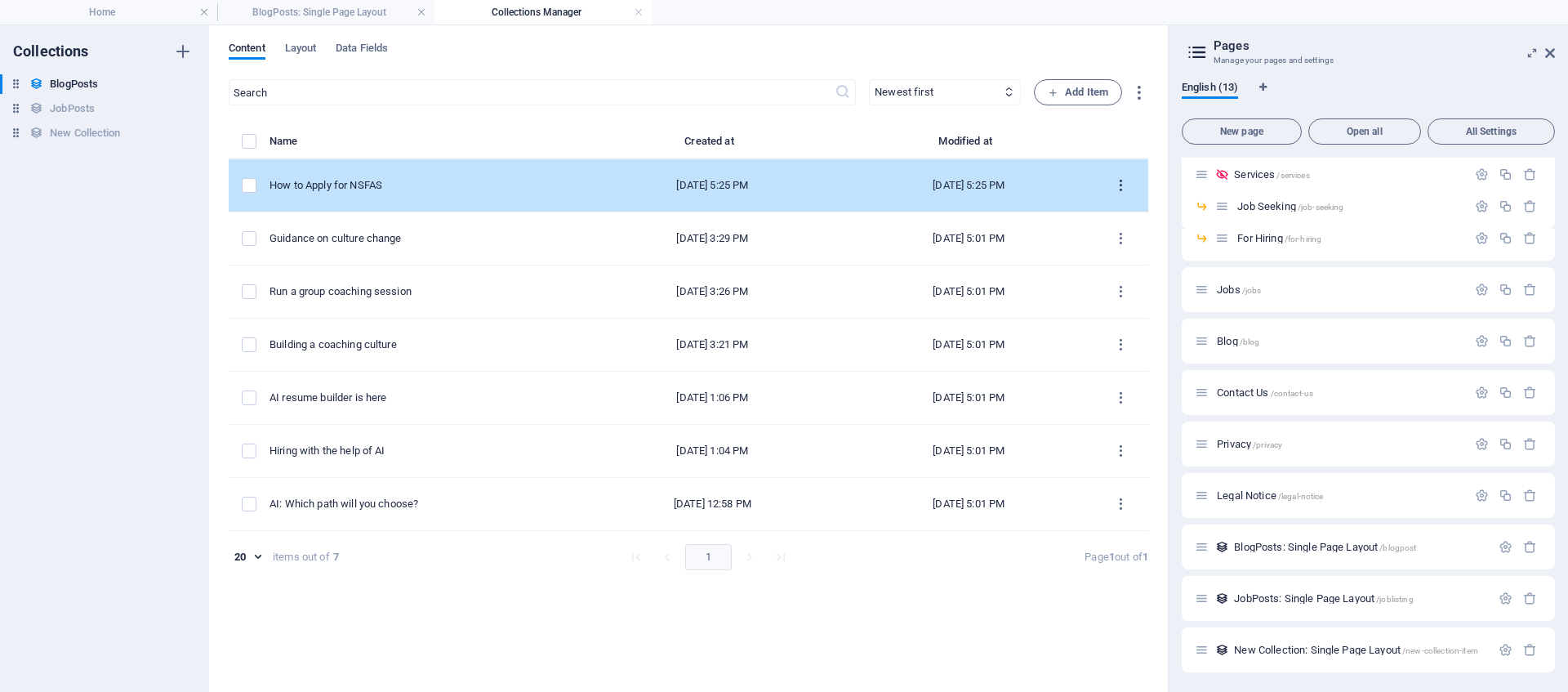
click at [1122, 186] on icon "items list" at bounding box center [1120, 185] width 16 height 16
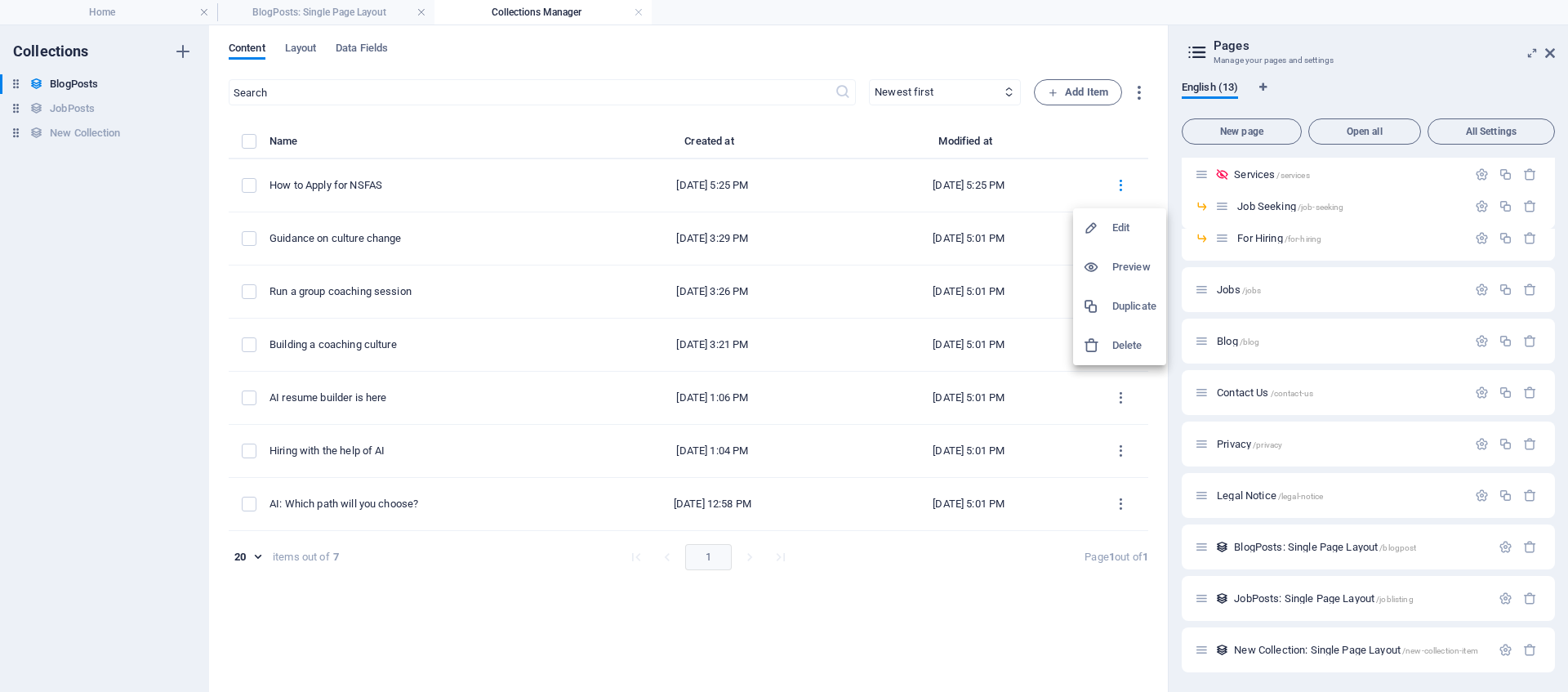
click at [1112, 230] on h6 "Edit" at bounding box center [1134, 227] width 44 height 19
select select "Guidance"
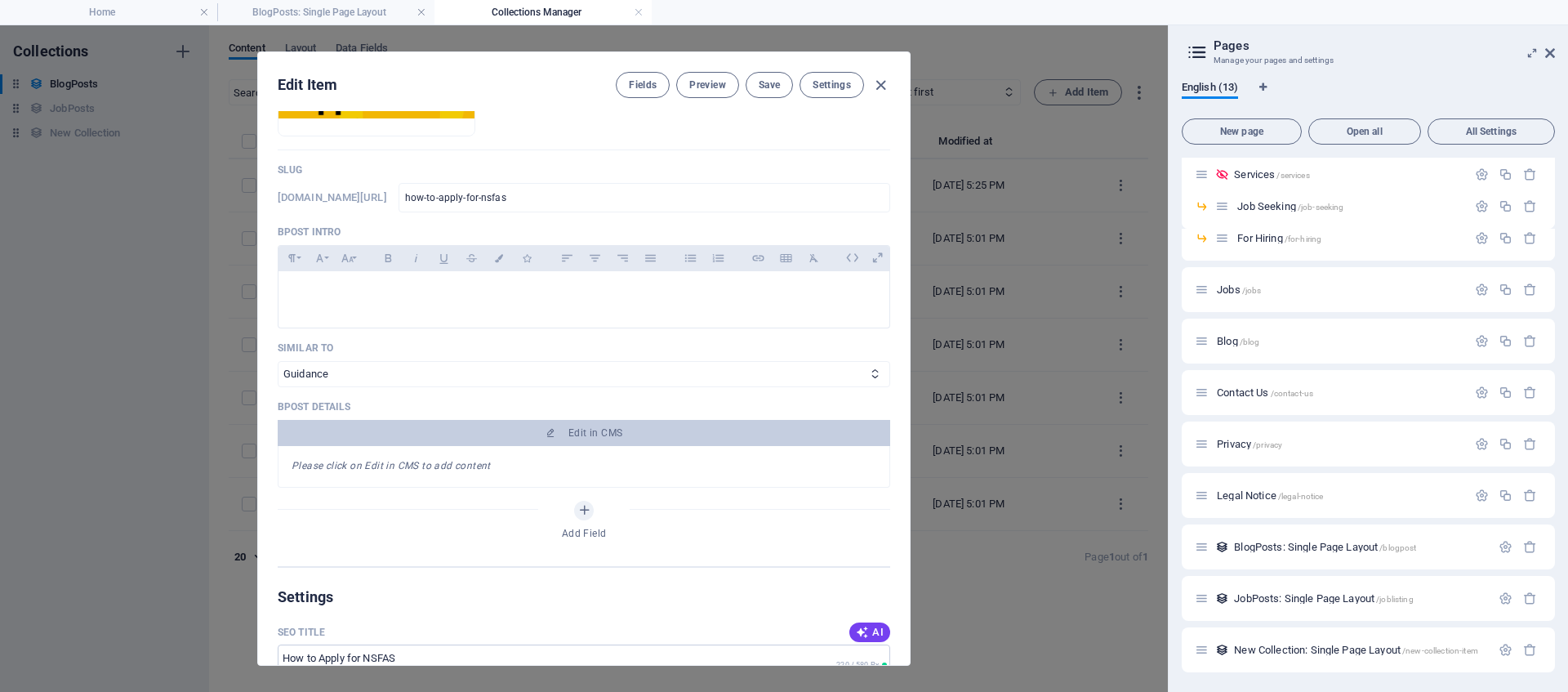
scroll to position [337, 0]
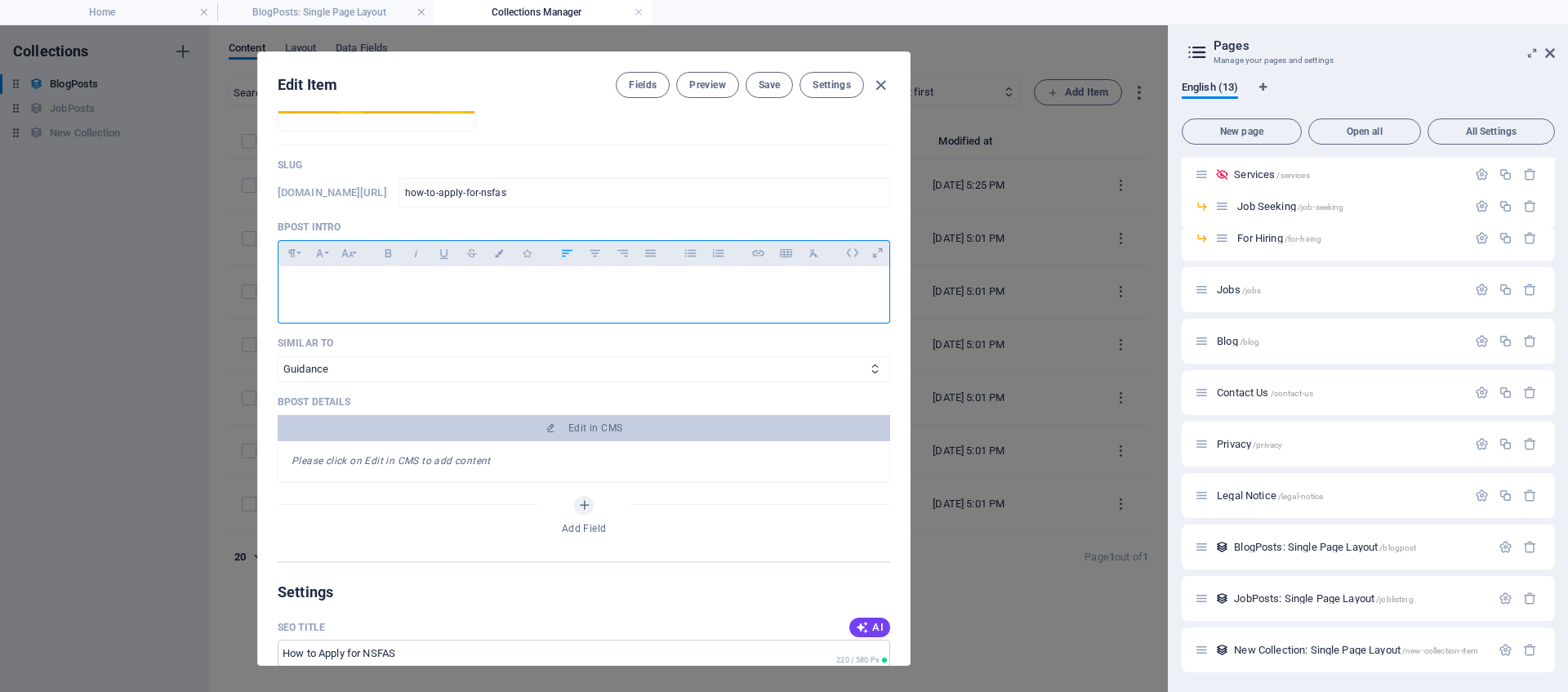
click at [386, 286] on p at bounding box center [584, 287] width 585 height 16
copy p "NSFAS 2026 Applications are now open. Here is everything you need to know"
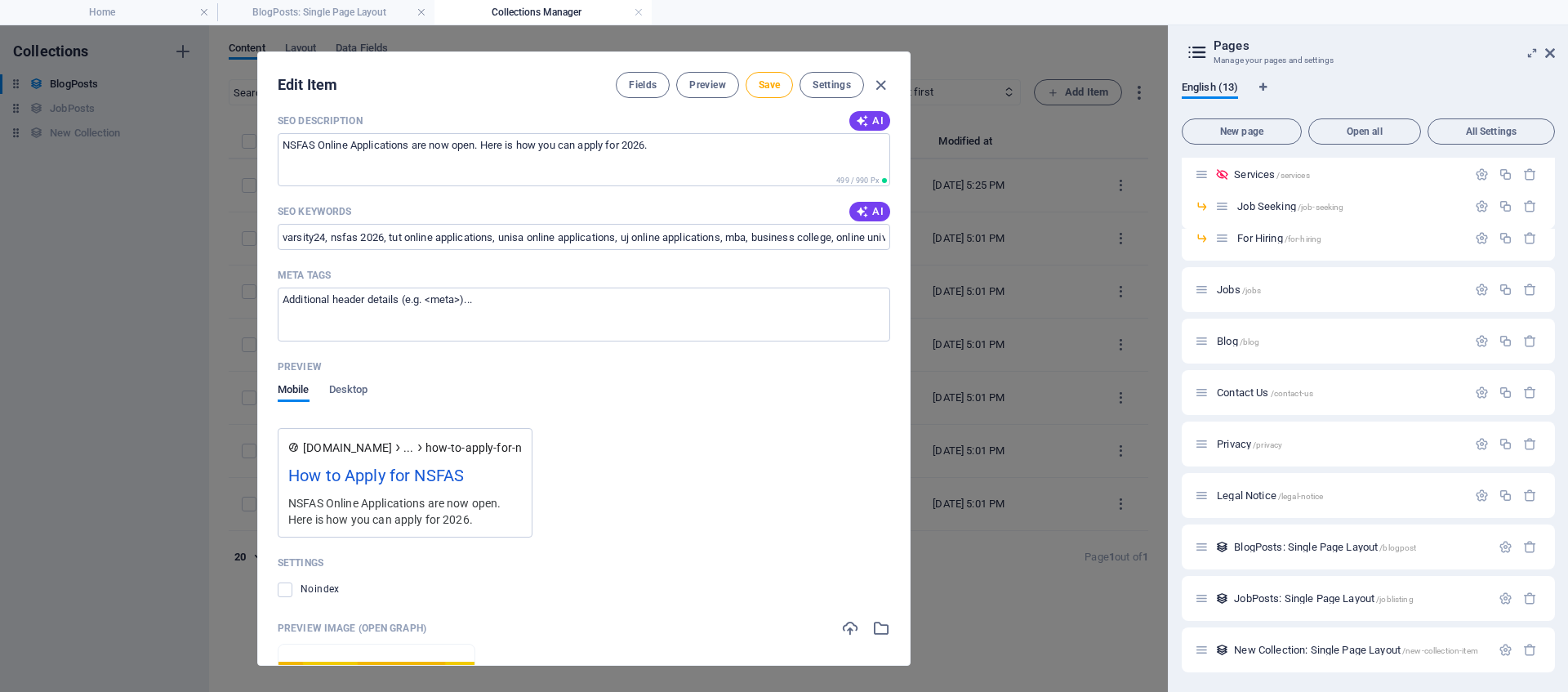
scroll to position [808, 0]
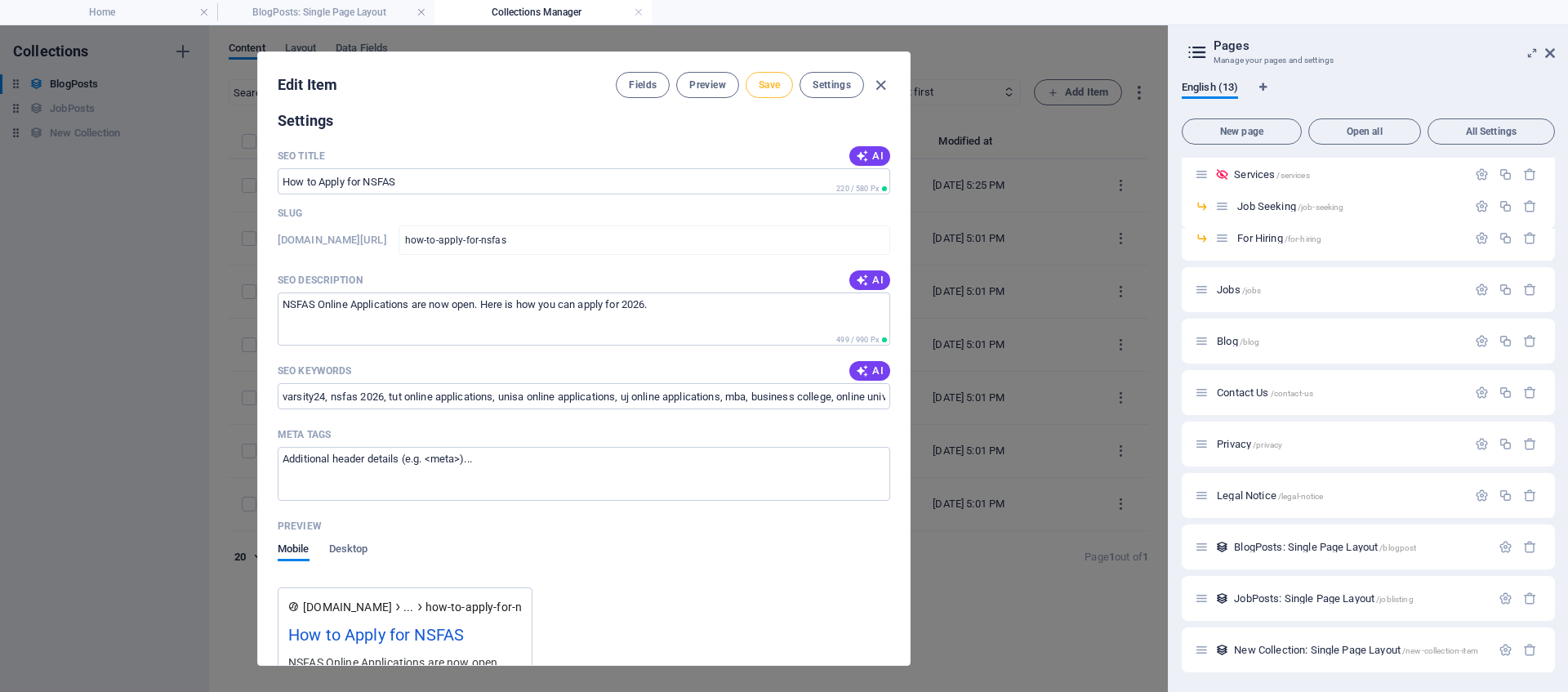
click at [774, 81] on span "Save" at bounding box center [769, 85] width 21 height 13
